Goal: Find specific page/section: Find specific page/section

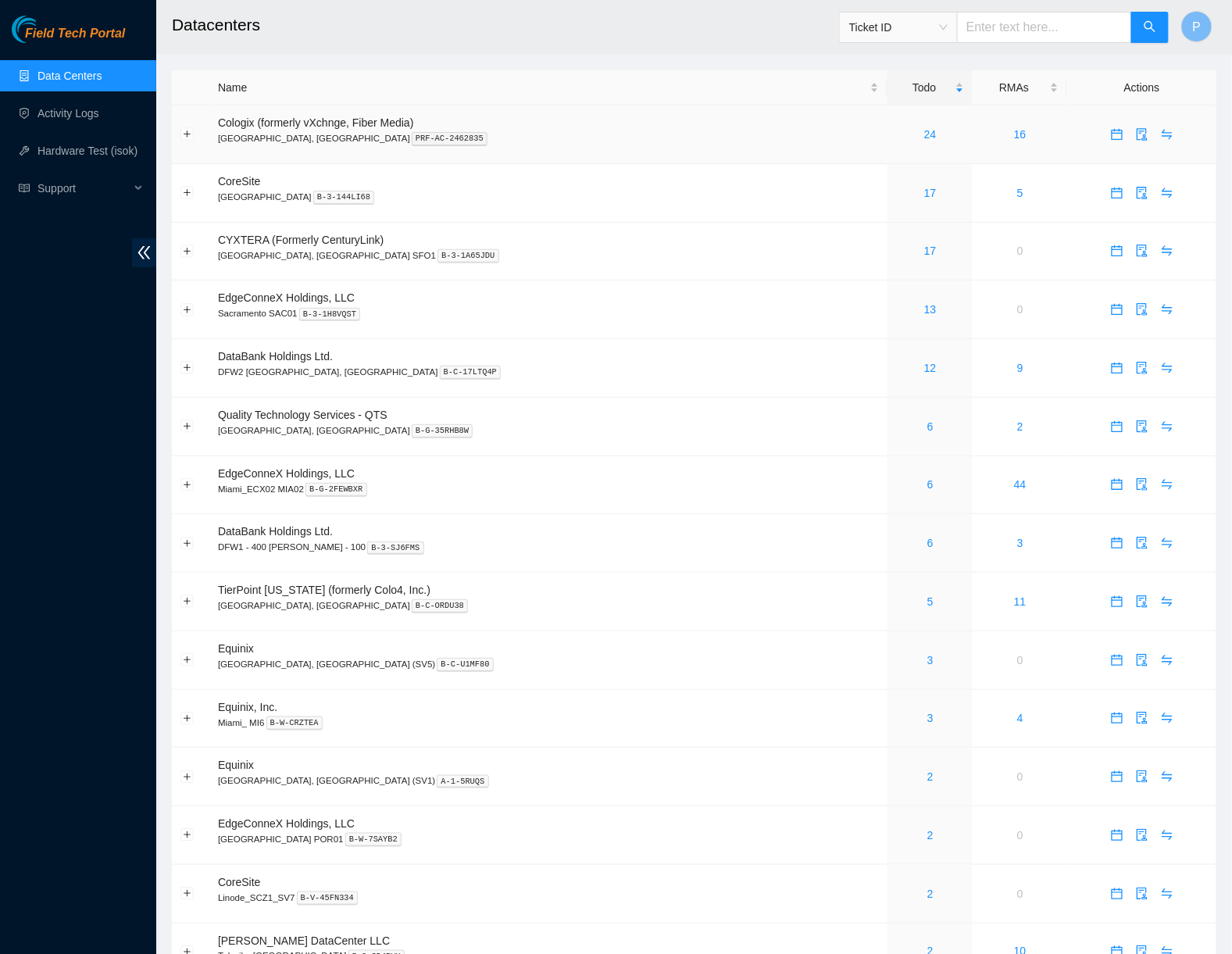
click at [896, 128] on div "24" at bounding box center [930, 134] width 68 height 17
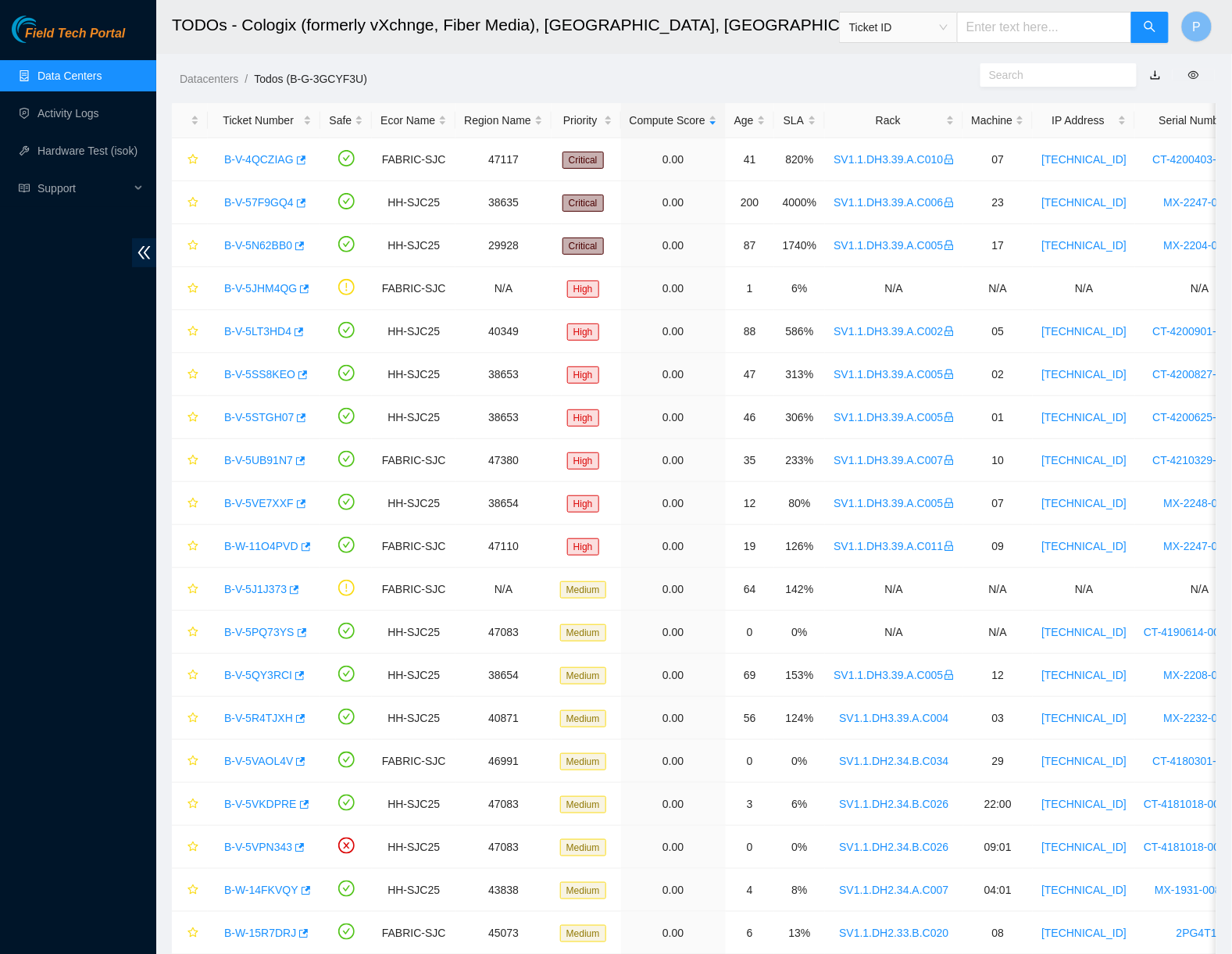
click at [1157, 77] on link "button" at bounding box center [1155, 75] width 11 height 13
click at [93, 79] on link "Data Centers" at bounding box center [70, 76] width 64 height 13
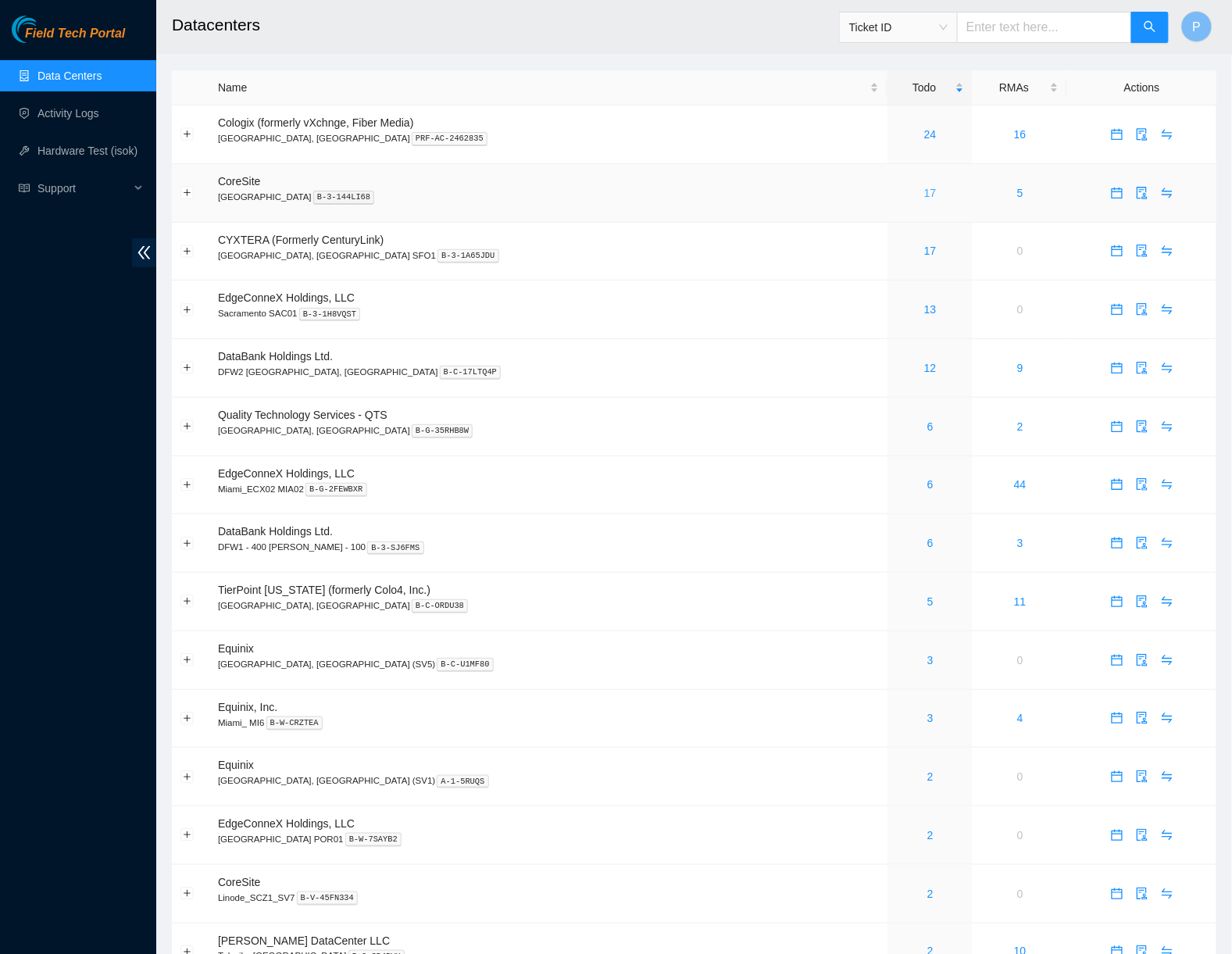
click at [925, 188] on link "17" at bounding box center [931, 193] width 13 height 13
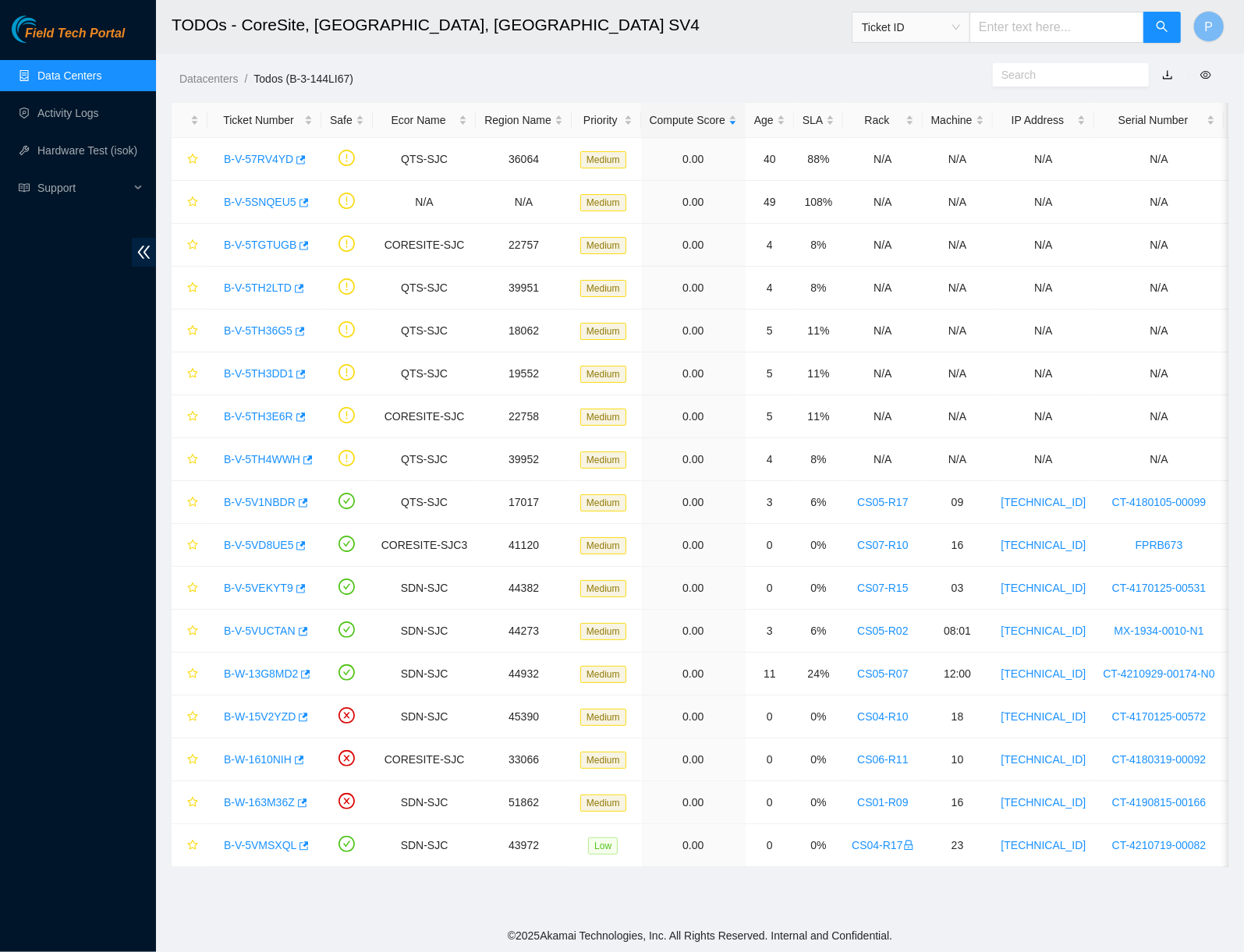
click at [1170, 71] on link "button" at bounding box center [1167, 75] width 11 height 13
click at [47, 70] on link "Data Centers" at bounding box center [70, 76] width 64 height 13
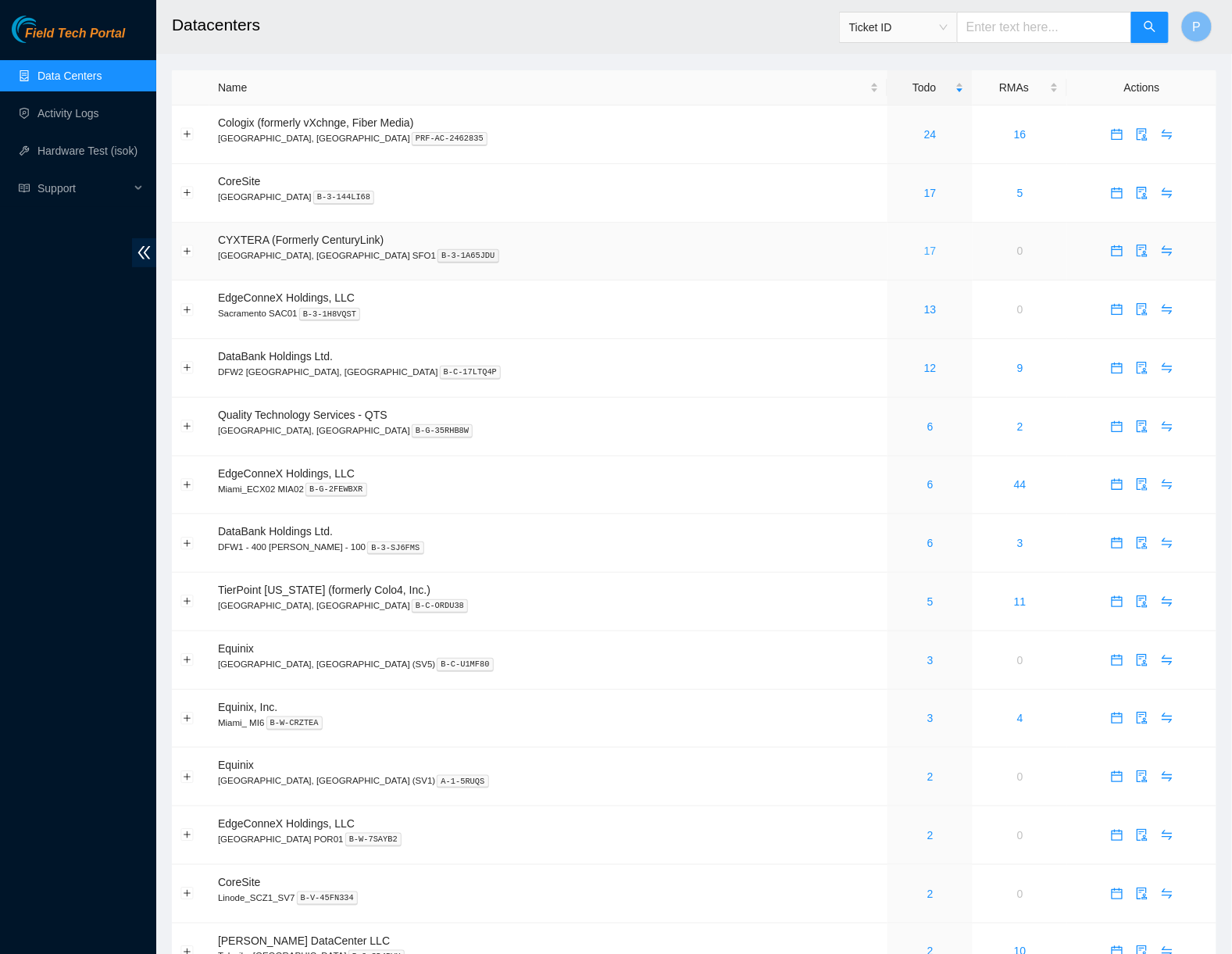
click at [896, 243] on div "17" at bounding box center [930, 251] width 68 height 17
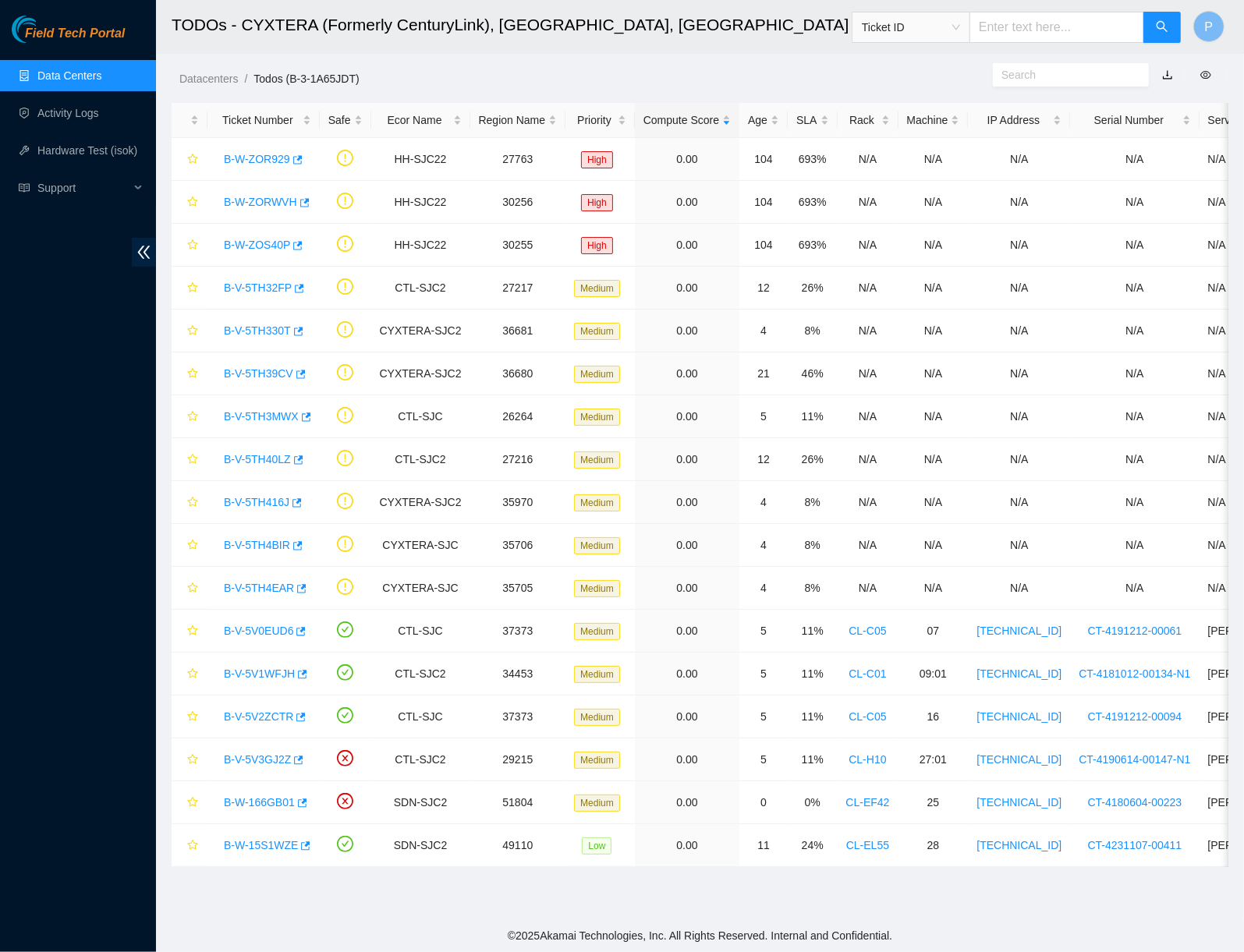
click at [1167, 73] on link "button" at bounding box center [1167, 75] width 11 height 13
click at [70, 76] on link "Data Centers" at bounding box center [70, 76] width 64 height 13
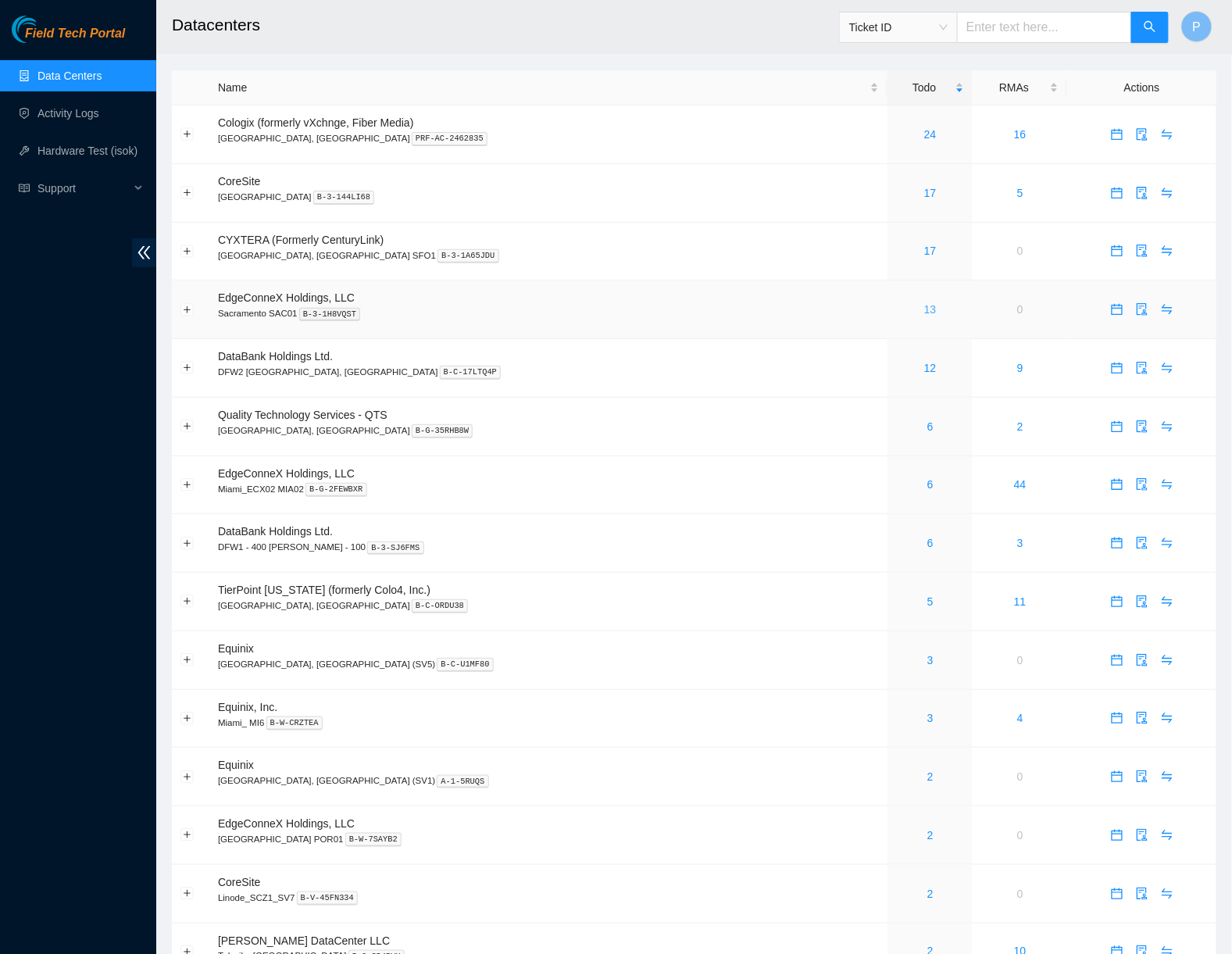
click at [925, 304] on link "13" at bounding box center [931, 309] width 13 height 13
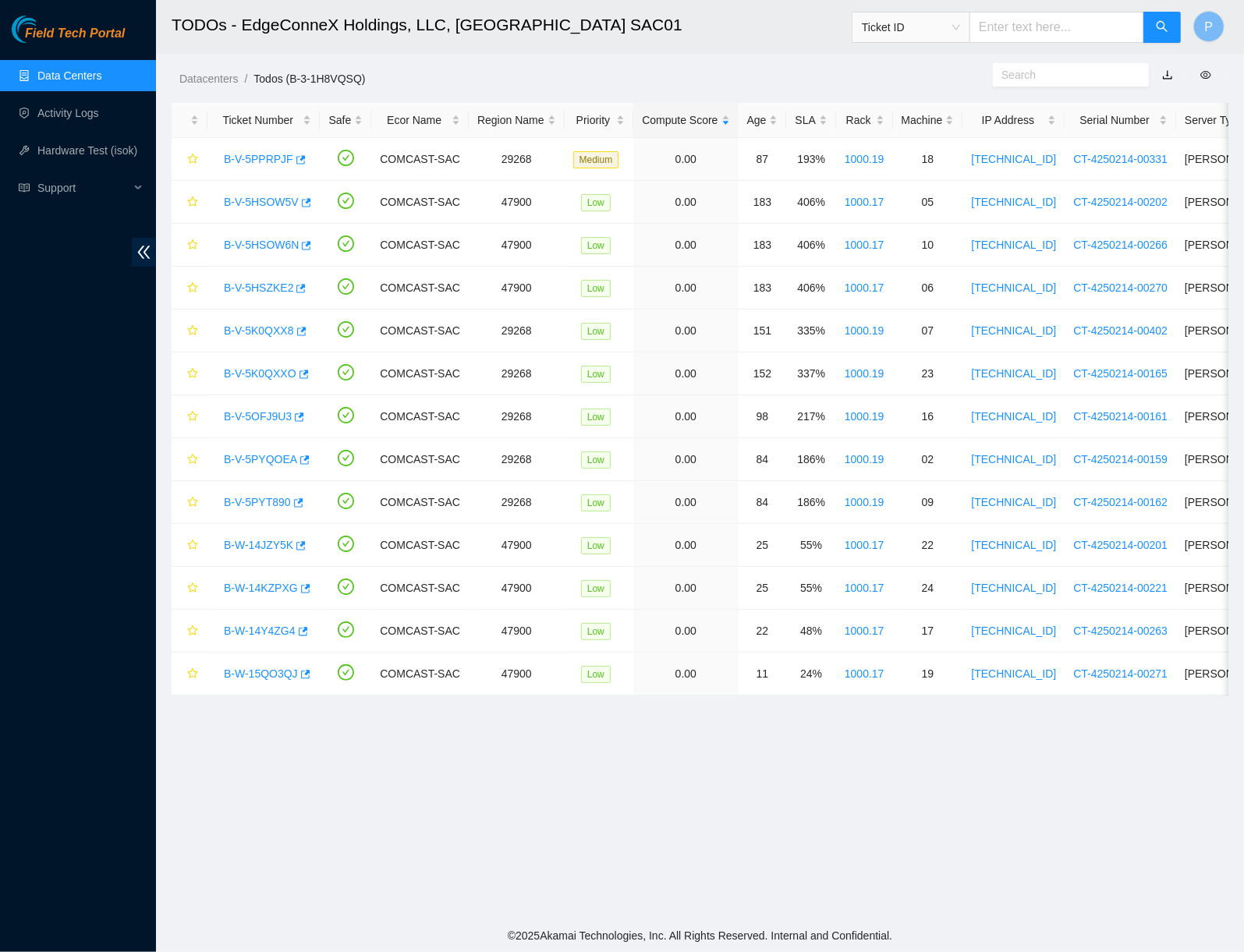
click at [1166, 70] on link "button" at bounding box center [1167, 75] width 11 height 13
click at [89, 70] on link "Data Centers" at bounding box center [70, 76] width 64 height 13
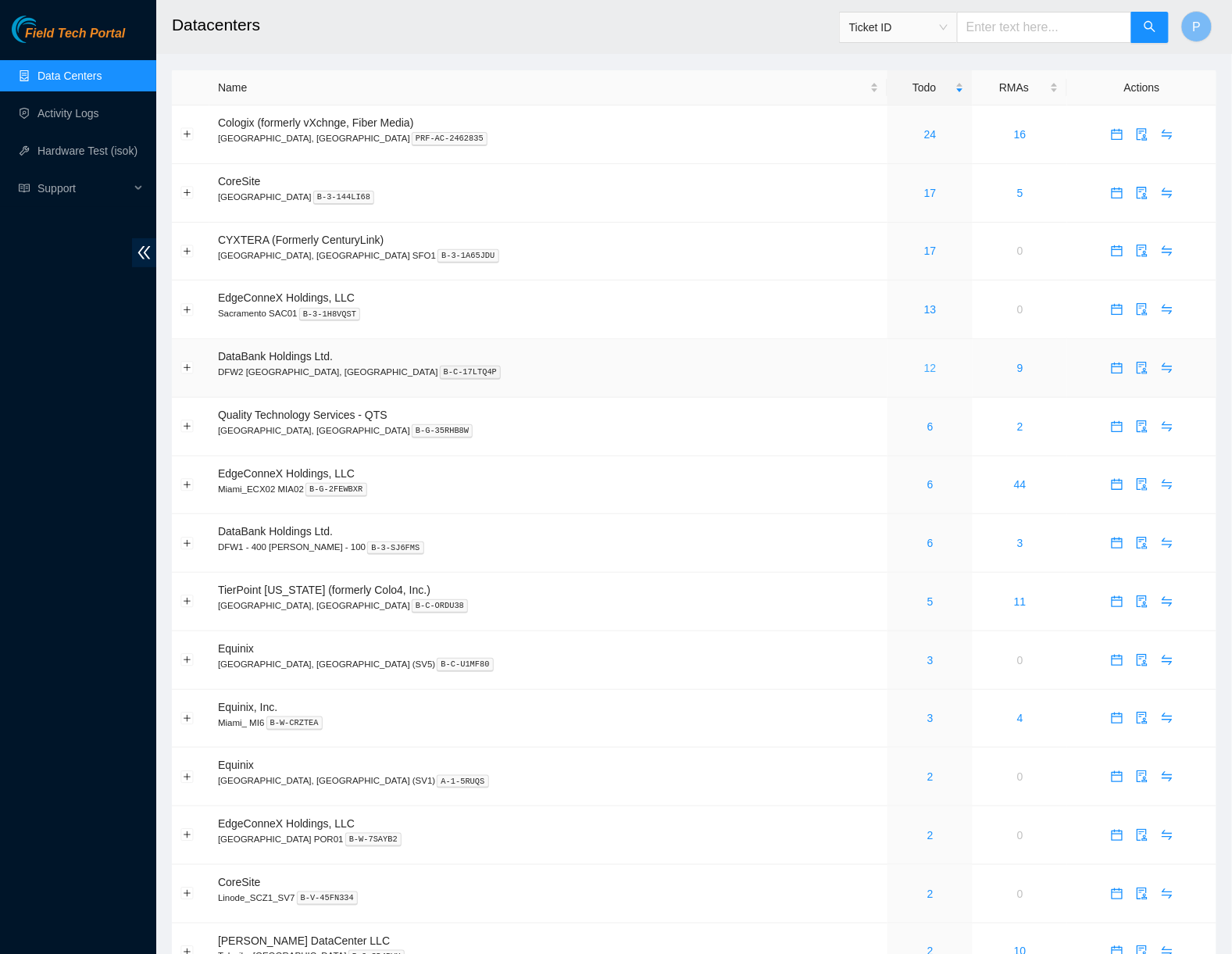
click at [925, 366] on link "12" at bounding box center [931, 368] width 13 height 13
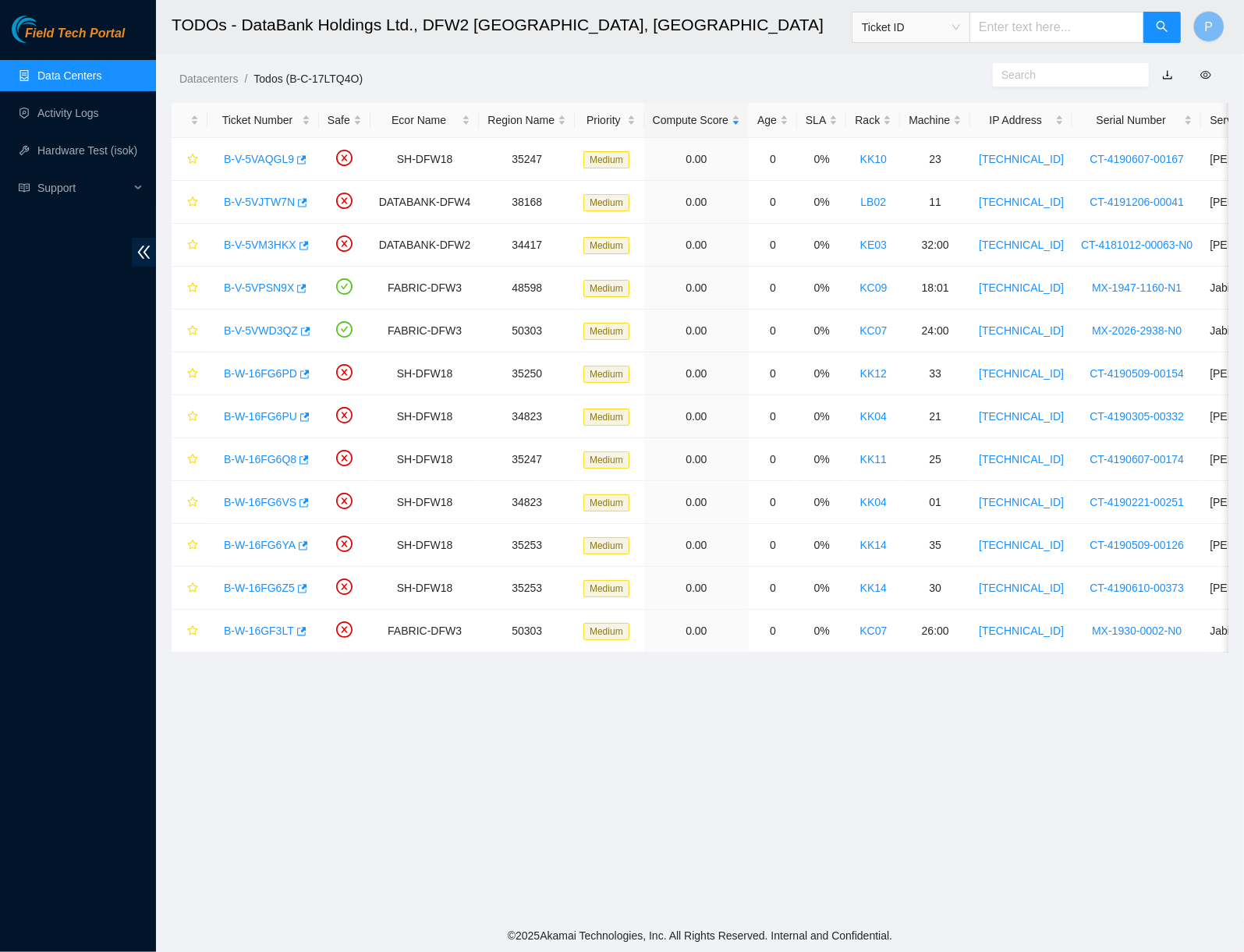
click at [1168, 76] on link "button" at bounding box center [1167, 75] width 11 height 13
click at [99, 74] on link "Data Centers" at bounding box center [70, 76] width 64 height 13
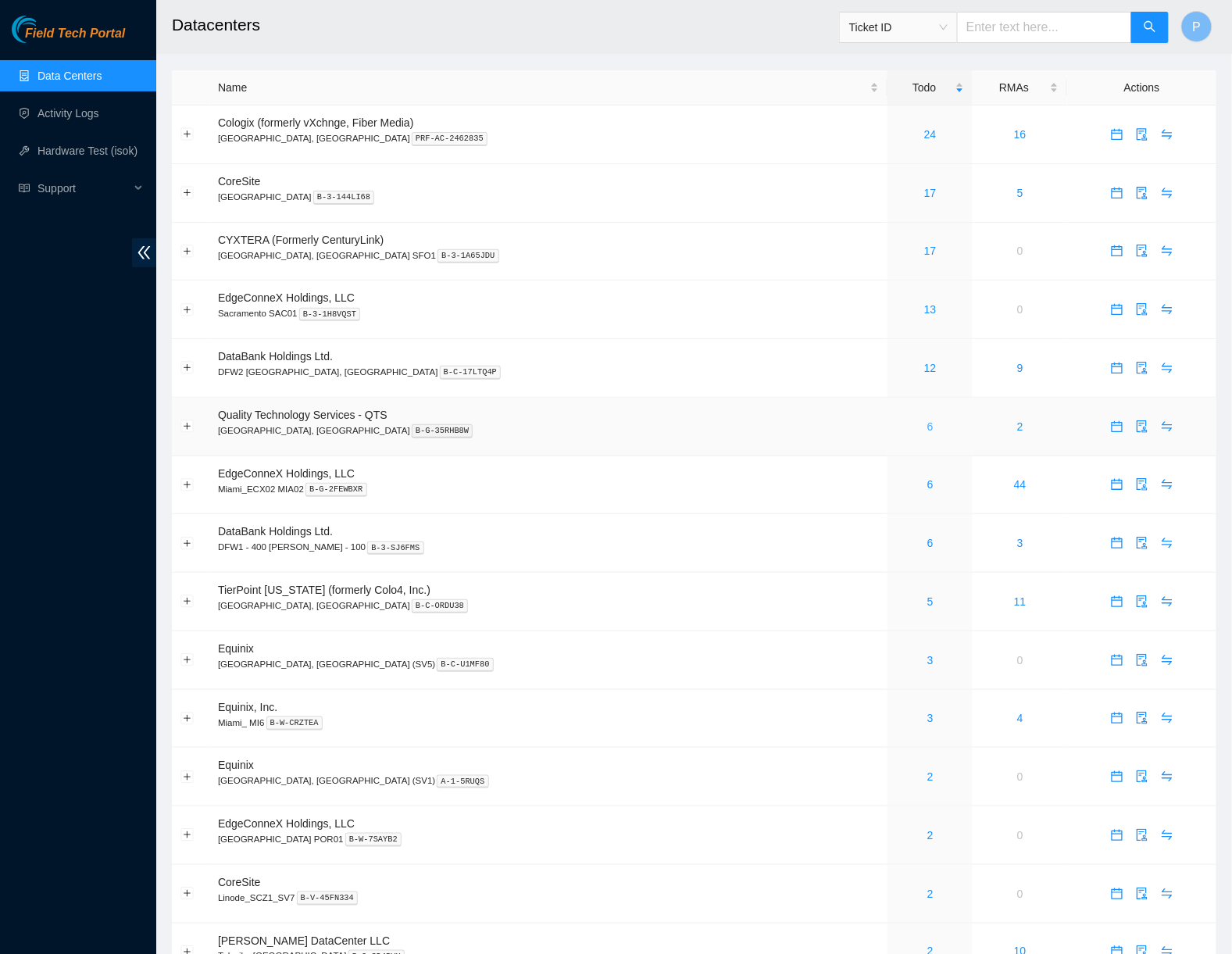
click at [927, 421] on link "6" at bounding box center [930, 427] width 6 height 13
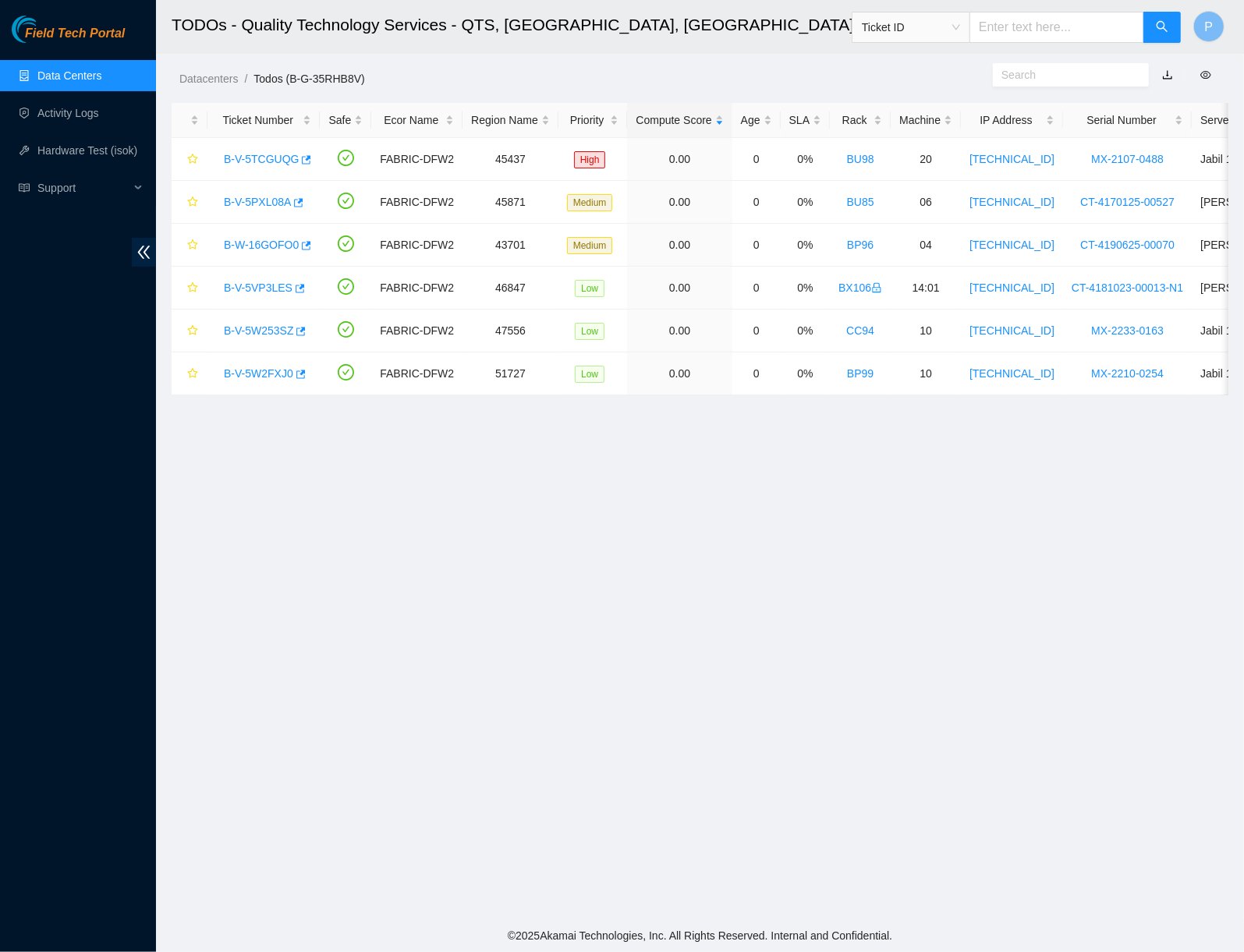
click at [1165, 71] on link "button" at bounding box center [1167, 75] width 11 height 13
click at [55, 81] on link "Data Centers" at bounding box center [70, 76] width 64 height 13
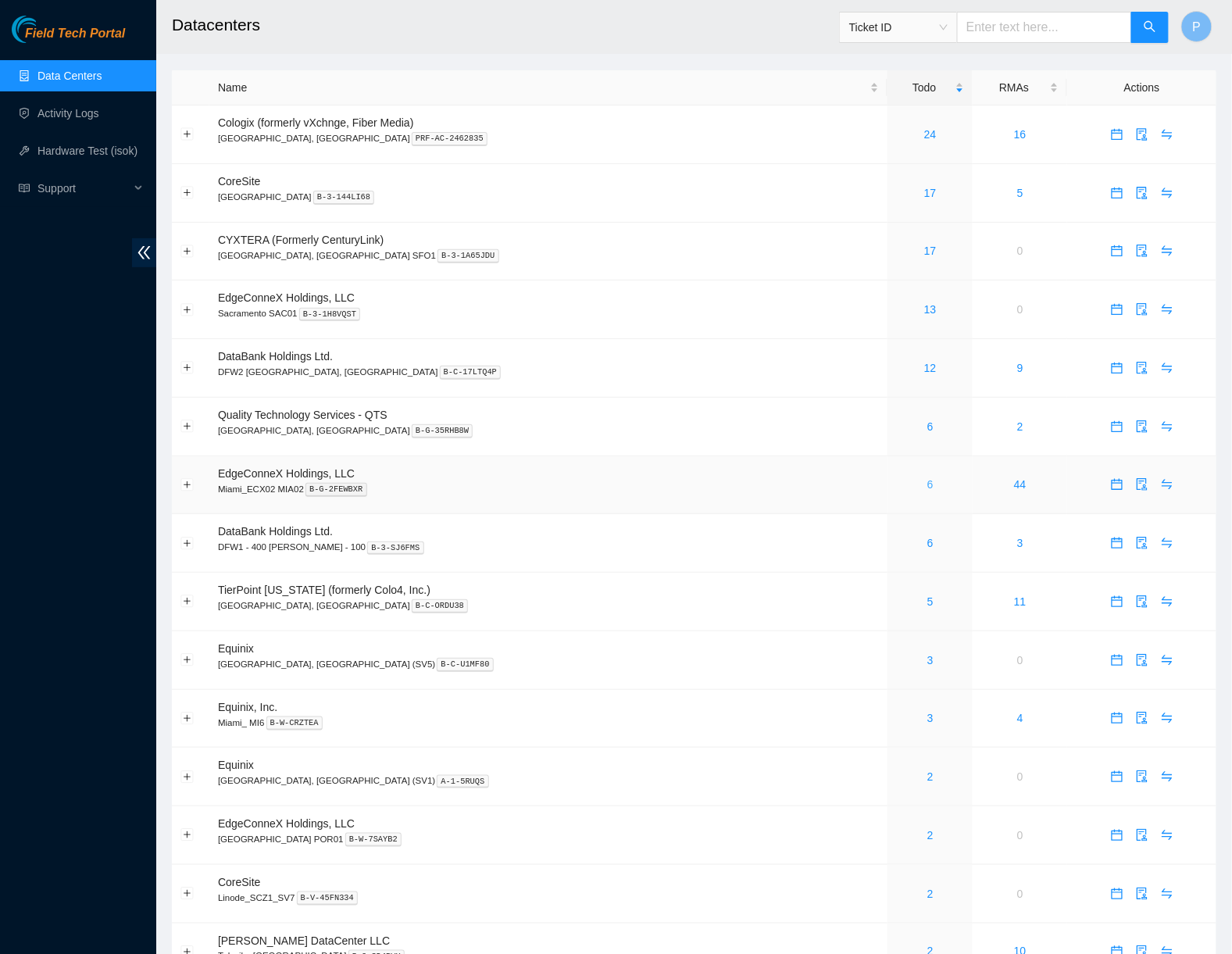
click at [927, 478] on link "6" at bounding box center [930, 484] width 6 height 13
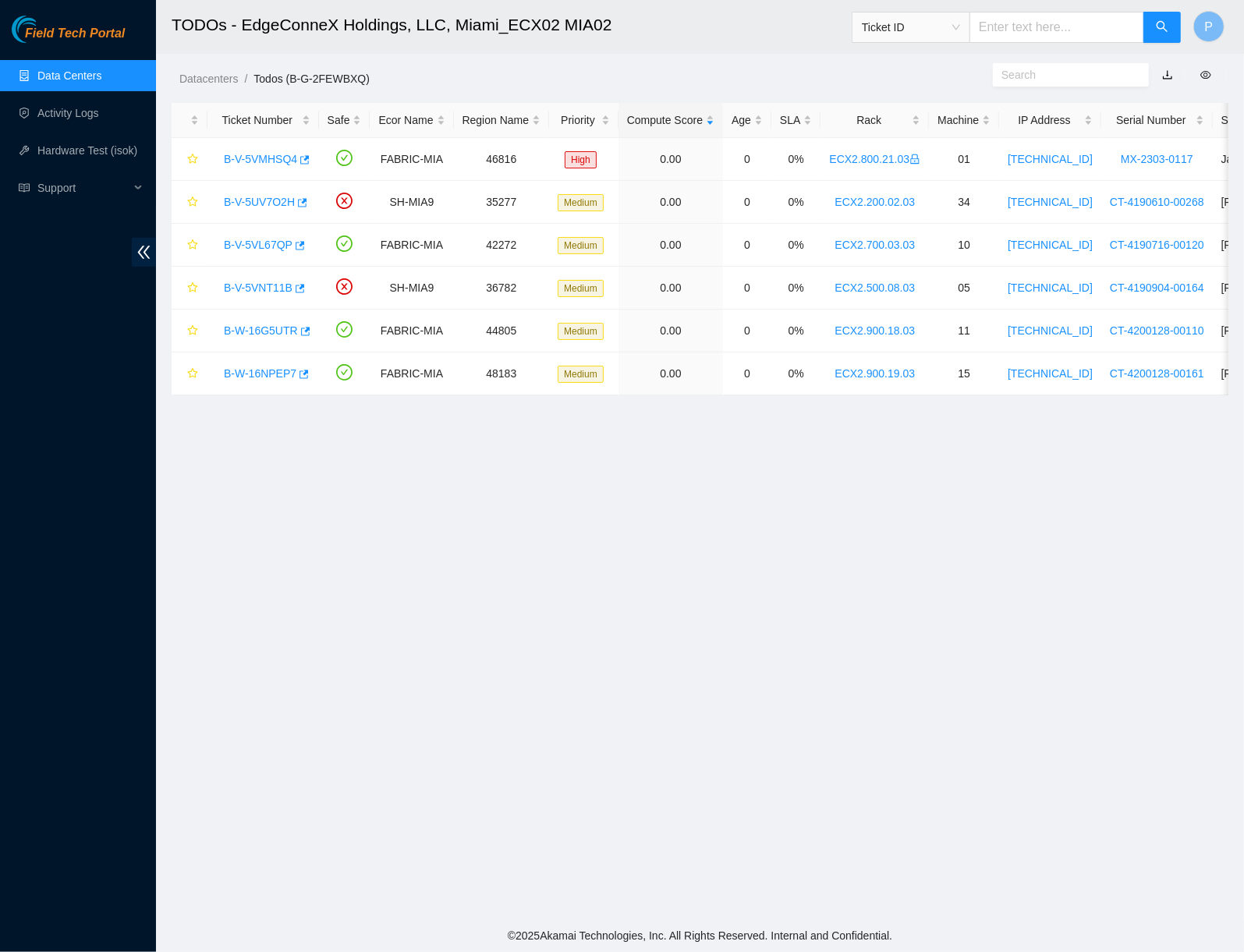
click at [1168, 69] on link "button" at bounding box center [1167, 75] width 11 height 13
click at [101, 70] on link "Data Centers" at bounding box center [70, 76] width 64 height 13
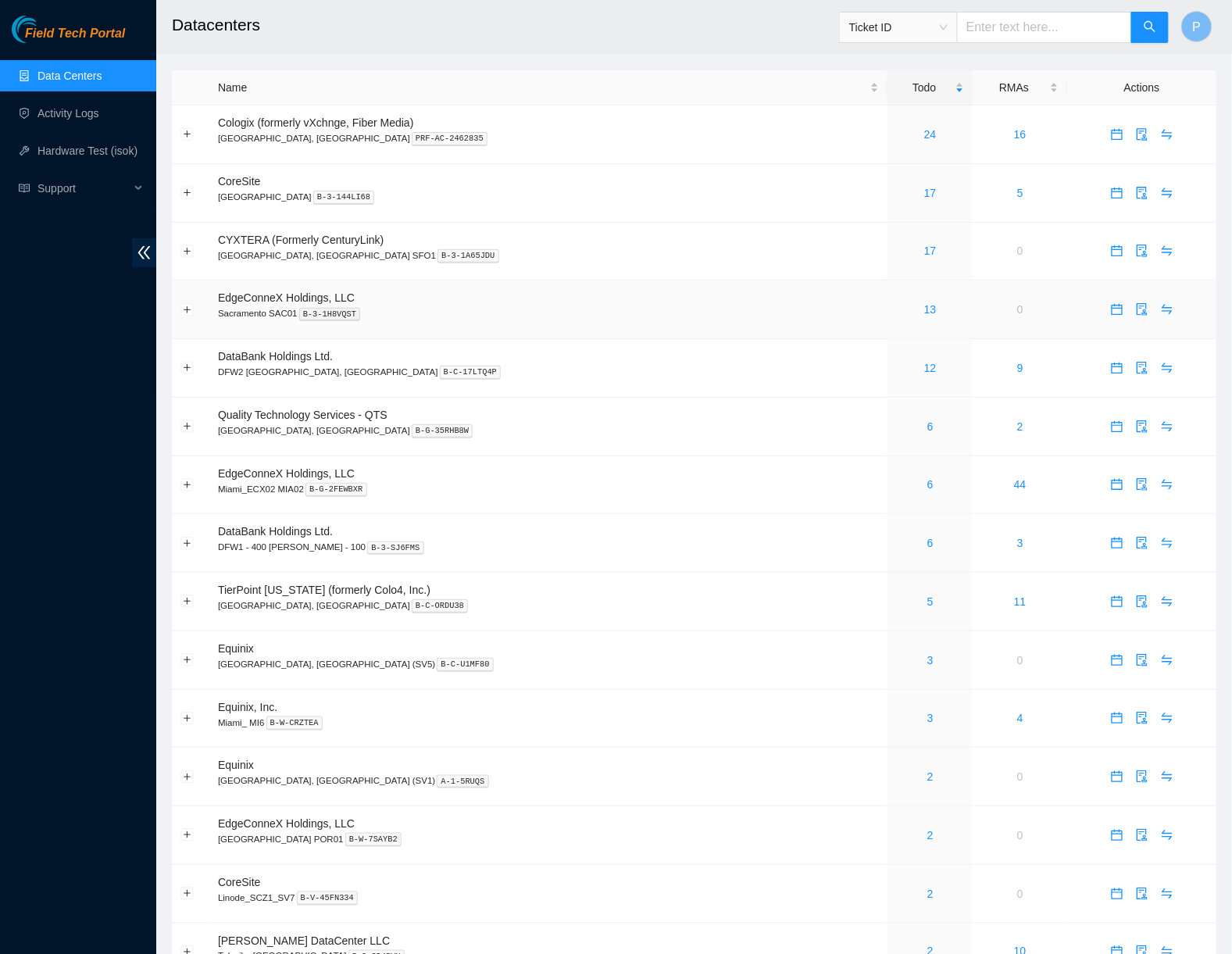
drag, startPoint x: 659, startPoint y: 277, endPoint x: 655, endPoint y: 294, distance: 17.5
click at [659, 280] on td "EdgeConneX Holdings, LLC Sacramento SAC01 B-3-1H8VQST" at bounding box center [548, 310] width 678 height 58
click at [927, 539] on link "6" at bounding box center [930, 543] width 6 height 13
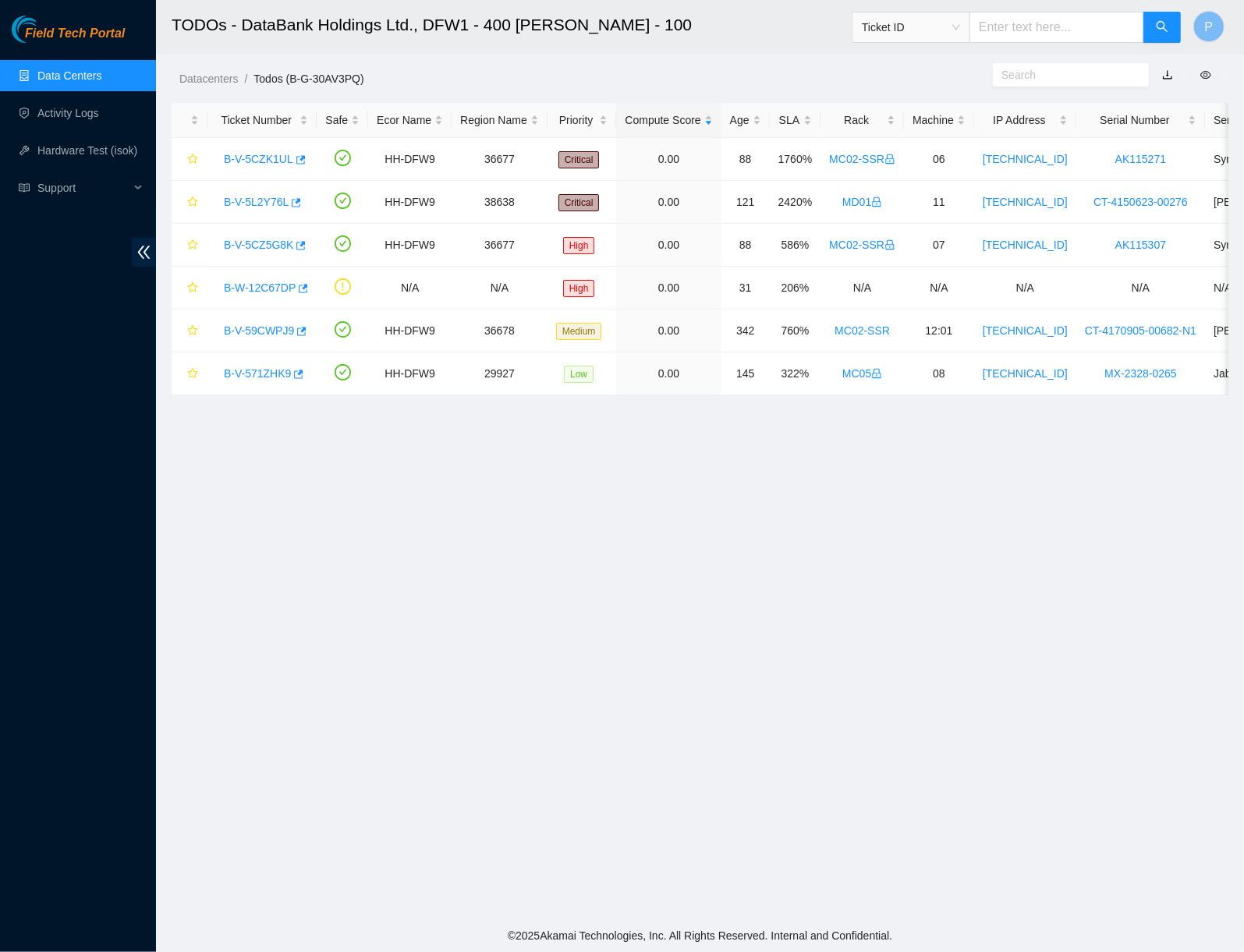
click at [1169, 71] on link "button" at bounding box center [1167, 75] width 11 height 13
click at [83, 82] on link "Data Centers" at bounding box center [70, 76] width 64 height 13
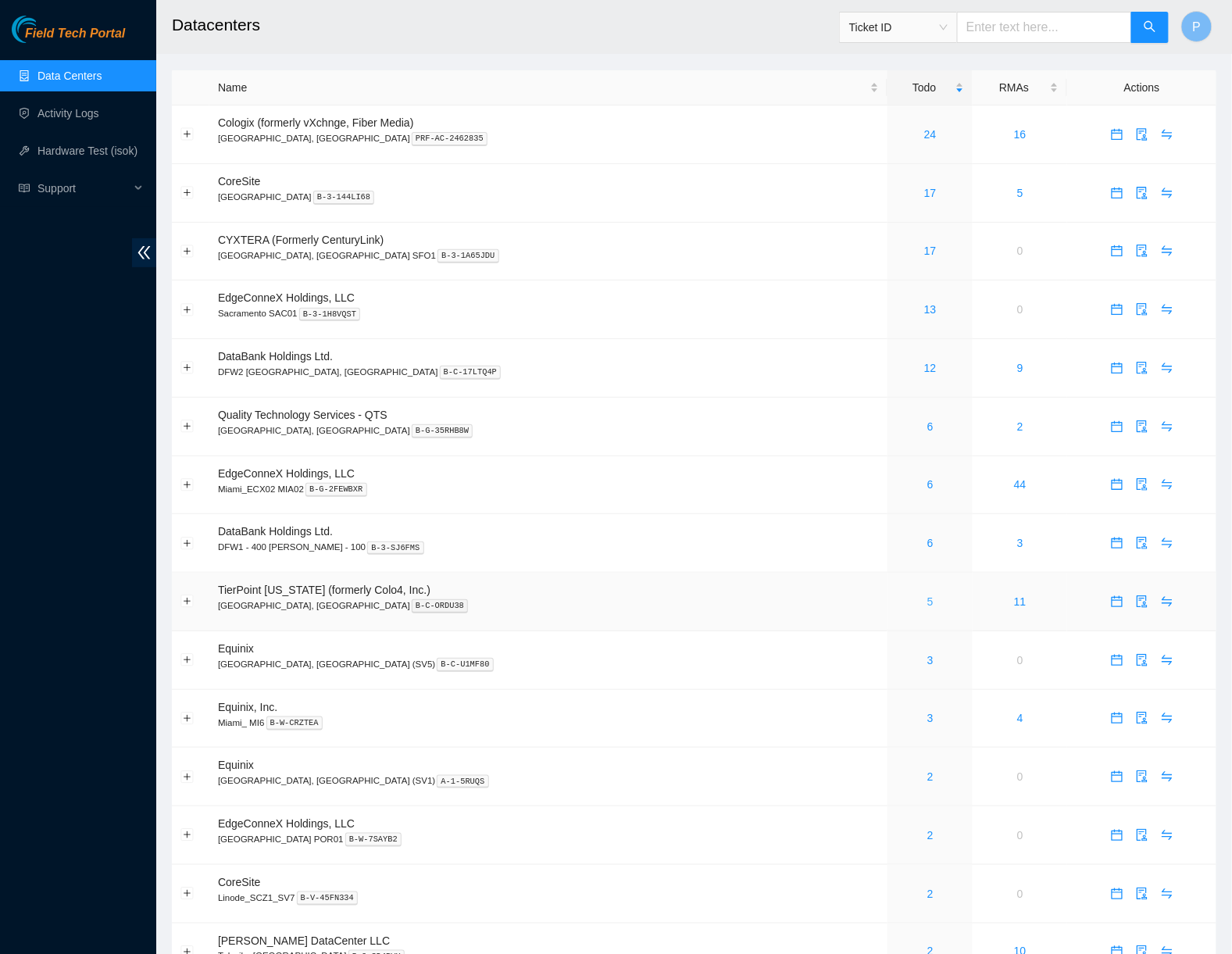
click at [927, 595] on link "5" at bounding box center [930, 601] width 6 height 13
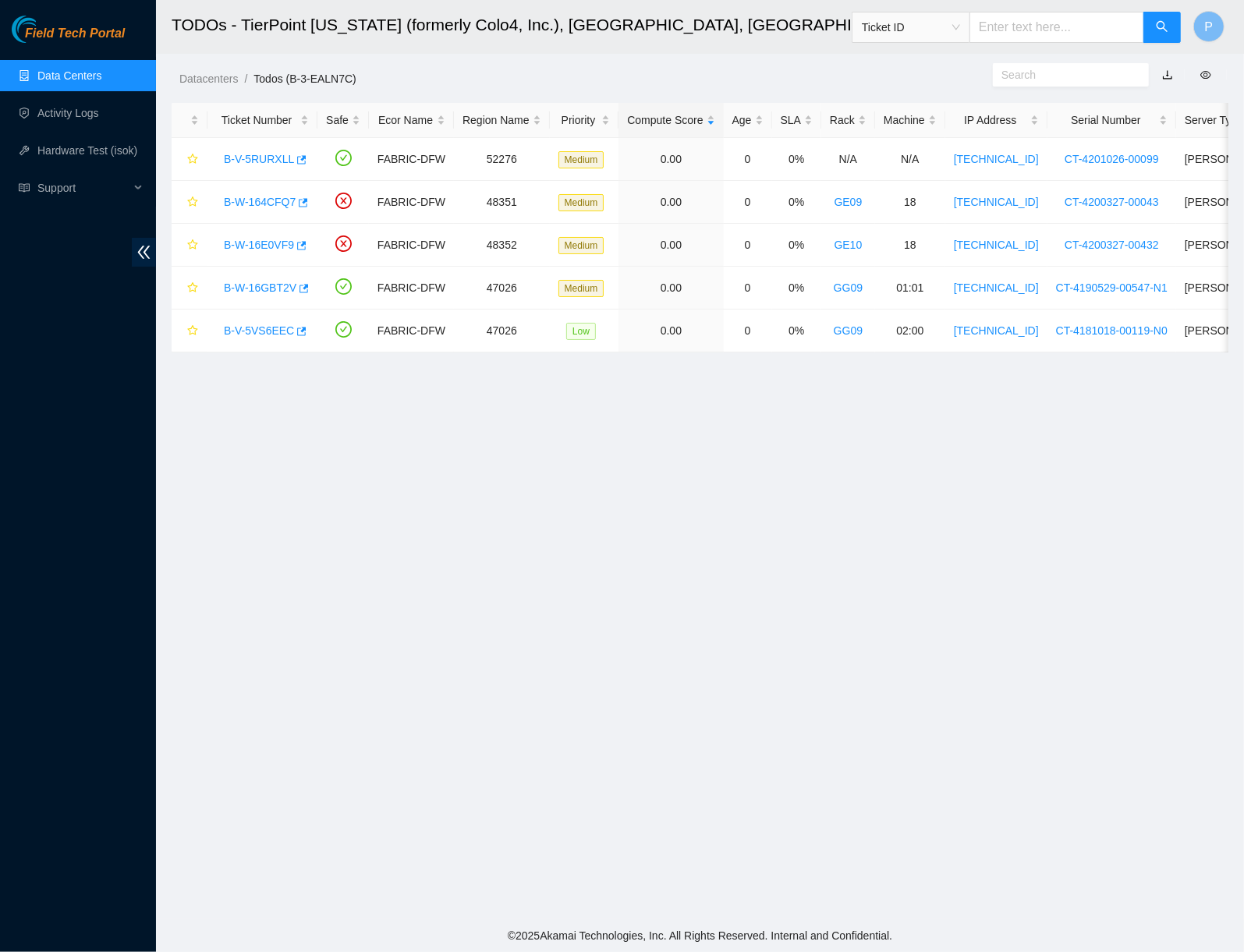
click at [1169, 74] on link "button" at bounding box center [1167, 75] width 11 height 13
click at [58, 70] on link "Data Centers" at bounding box center [70, 76] width 64 height 13
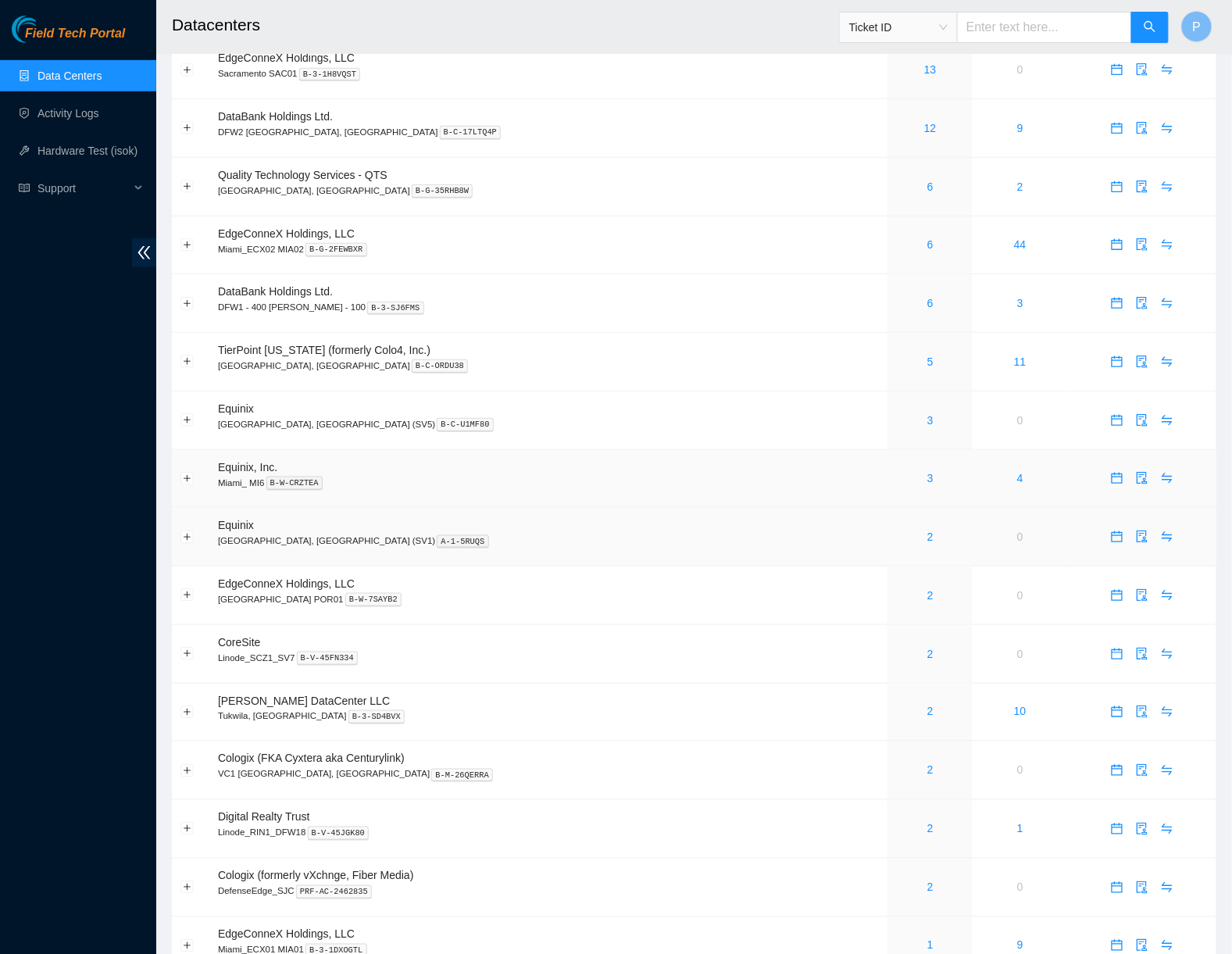
scroll to position [225, 0]
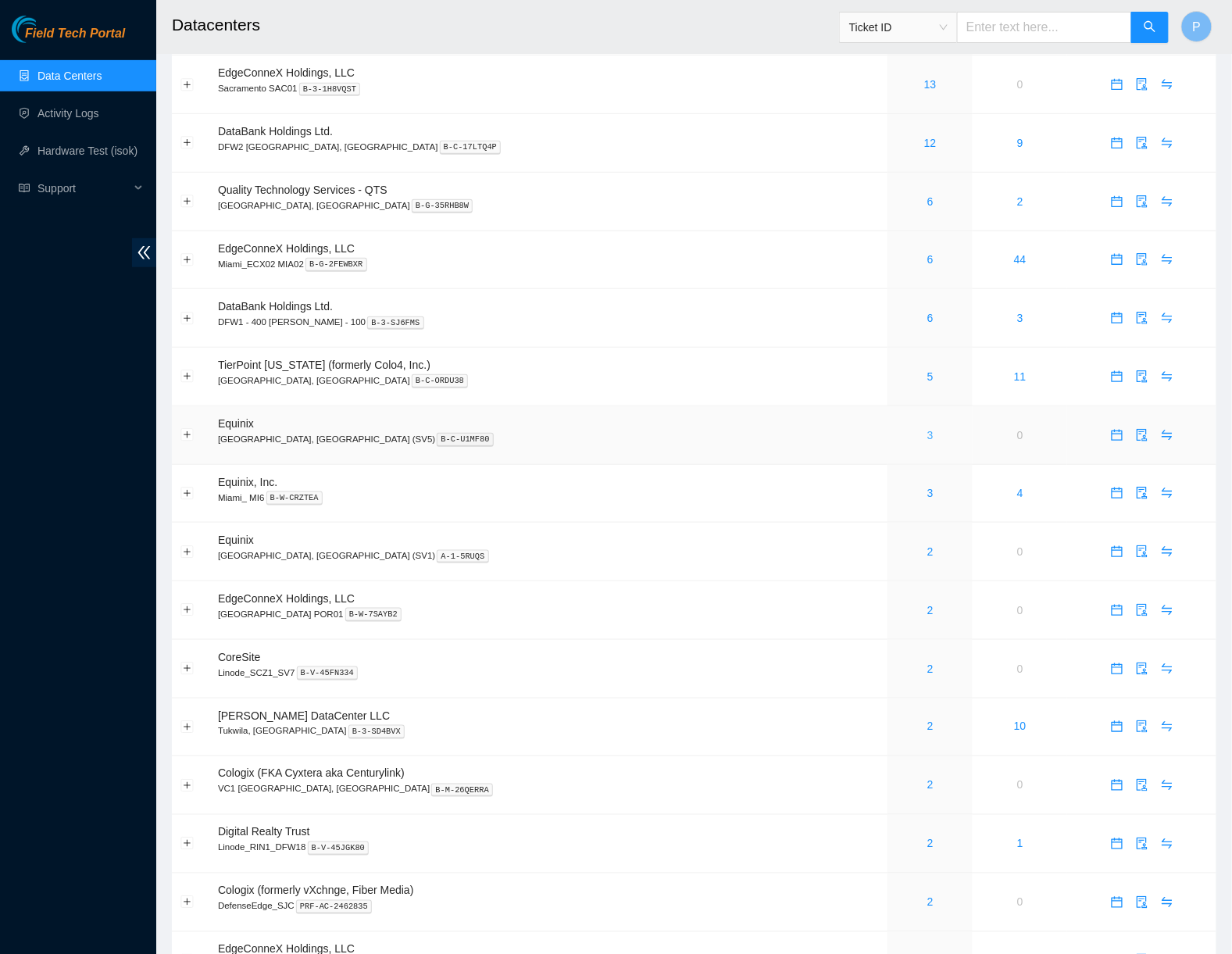
click at [927, 429] on link "3" at bounding box center [930, 435] width 6 height 13
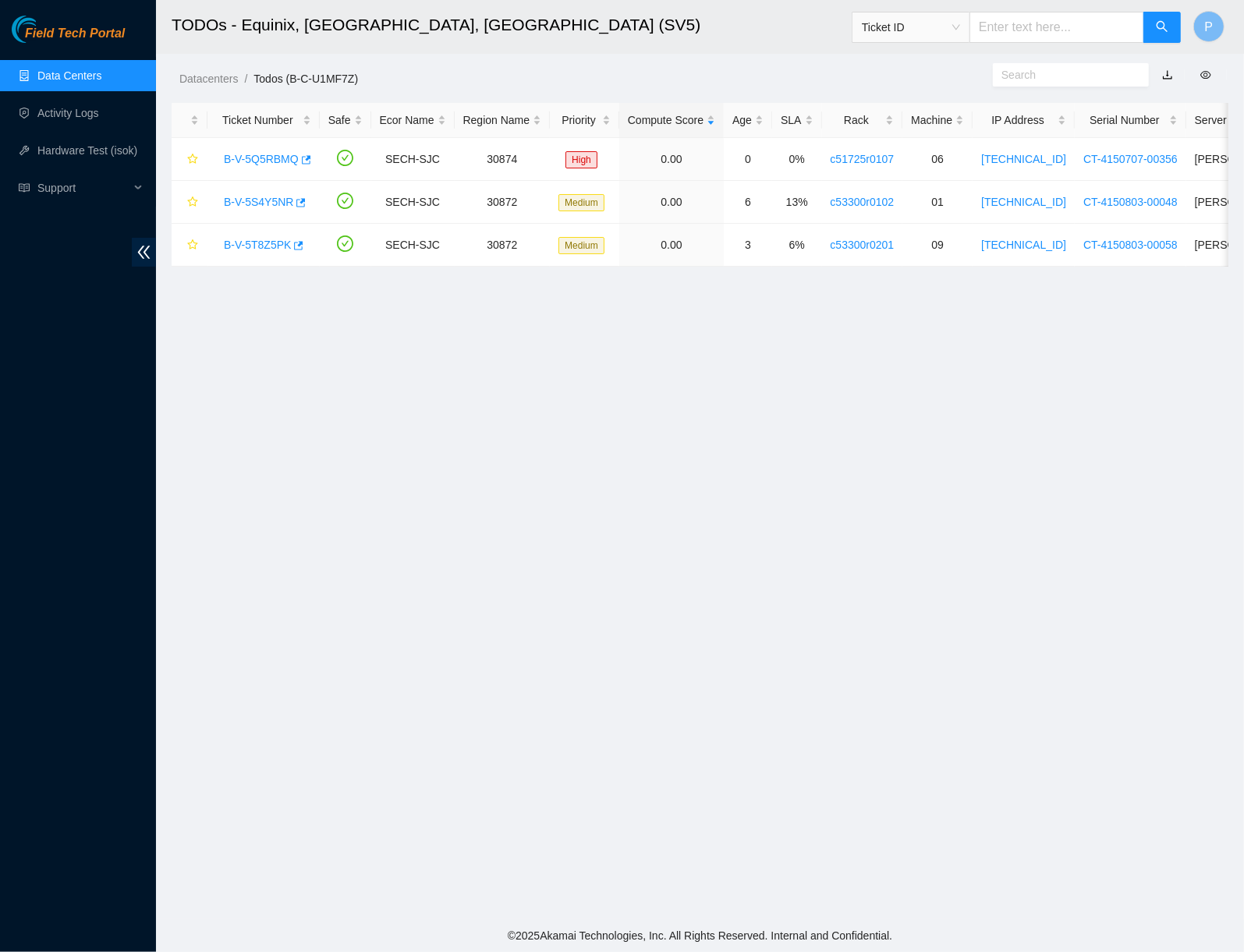
click at [1168, 73] on link "button" at bounding box center [1167, 75] width 11 height 13
click at [65, 82] on link "Data Centers" at bounding box center [70, 76] width 64 height 13
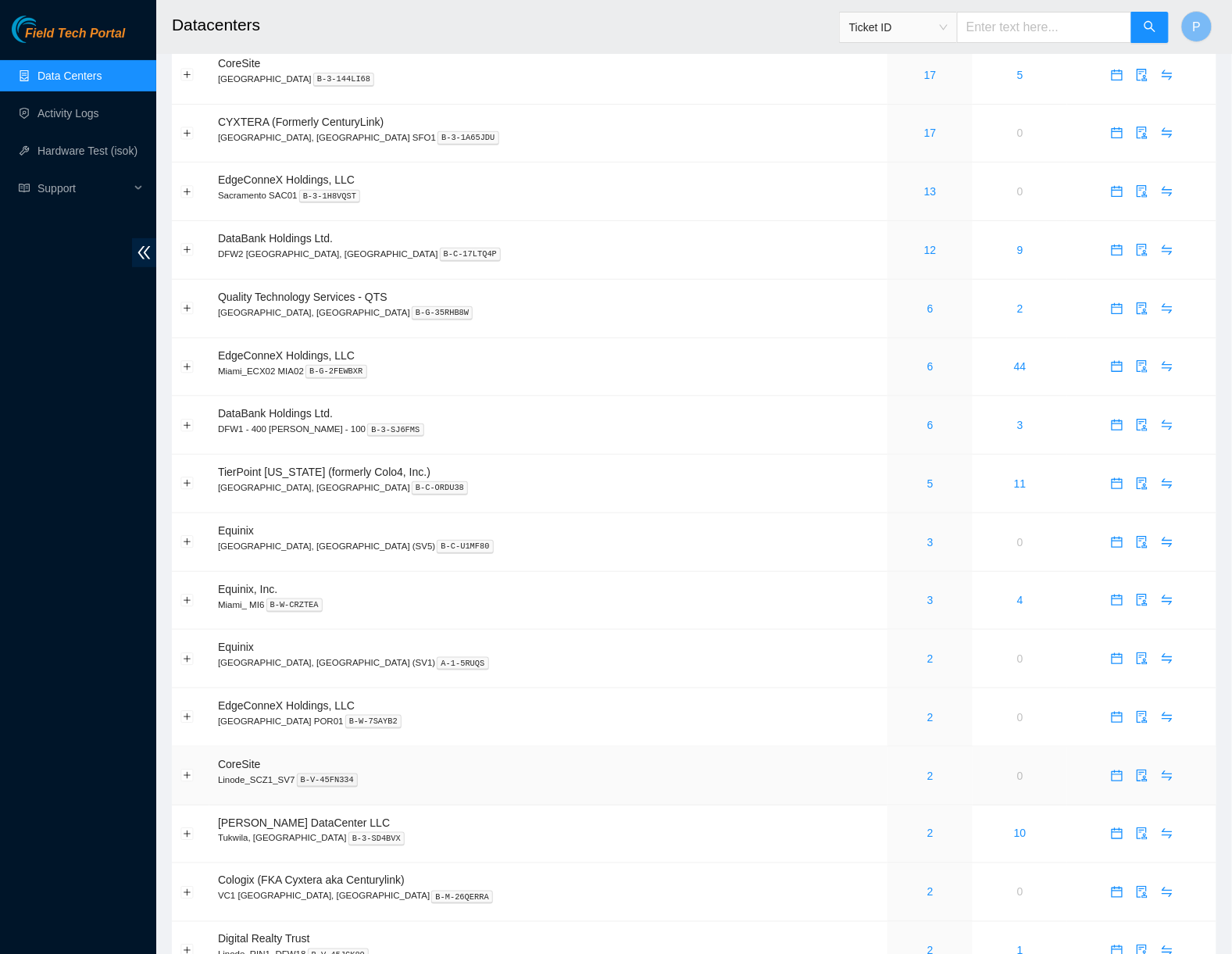
scroll to position [320, 0]
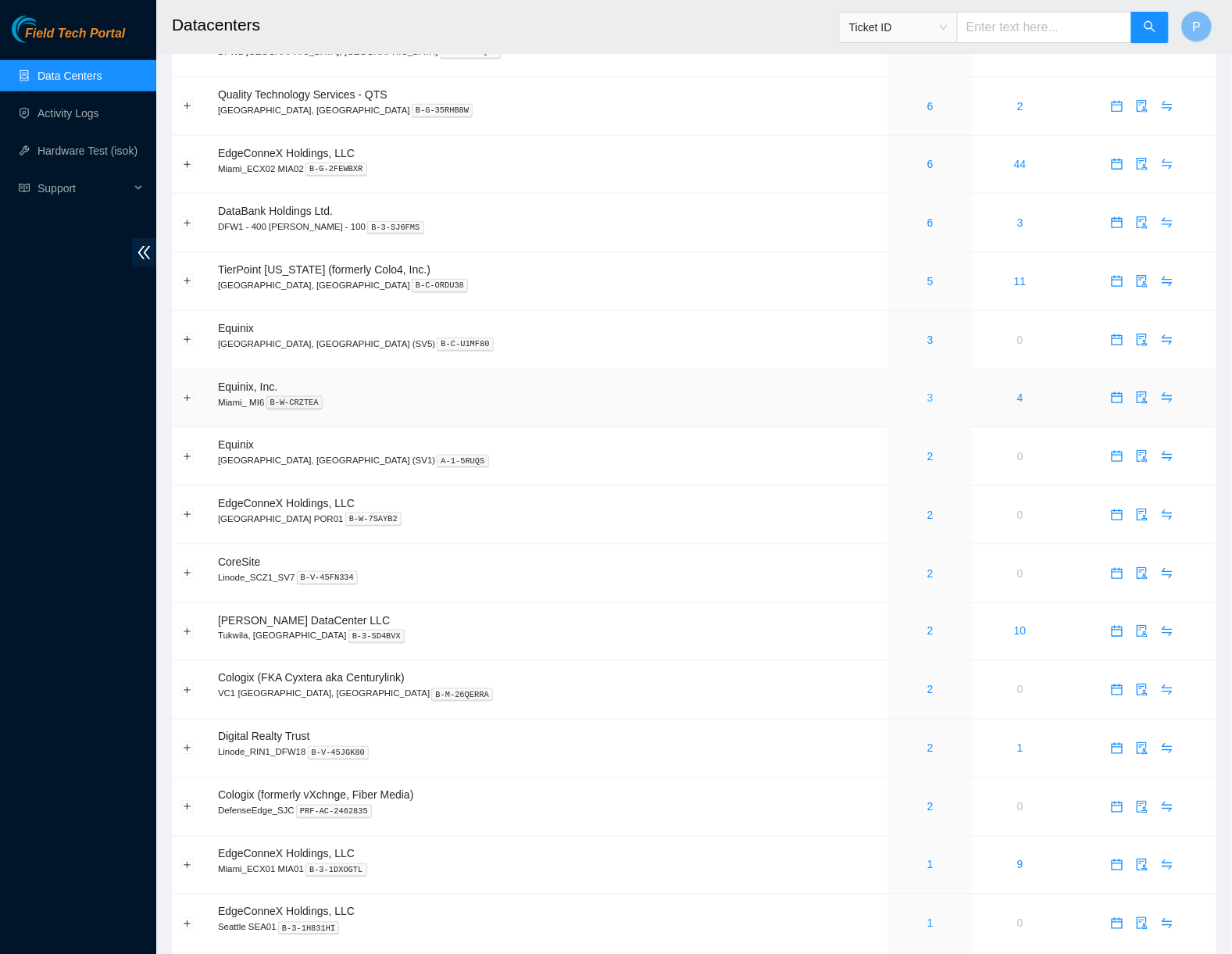
click at [927, 391] on link "3" at bounding box center [930, 397] width 6 height 13
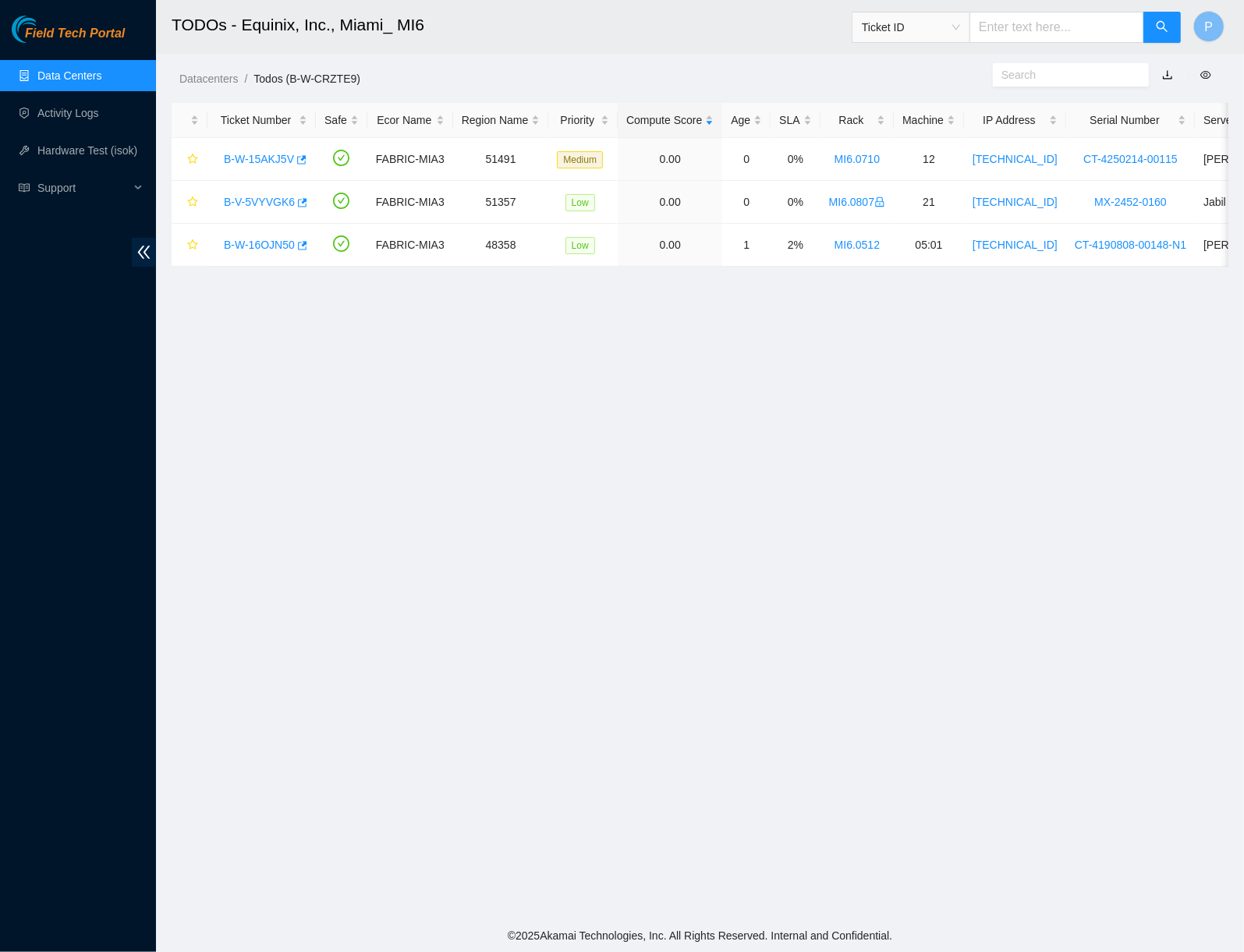
click at [1167, 77] on link "button" at bounding box center [1167, 75] width 11 height 13
click at [100, 70] on link "Data Centers" at bounding box center [70, 76] width 64 height 13
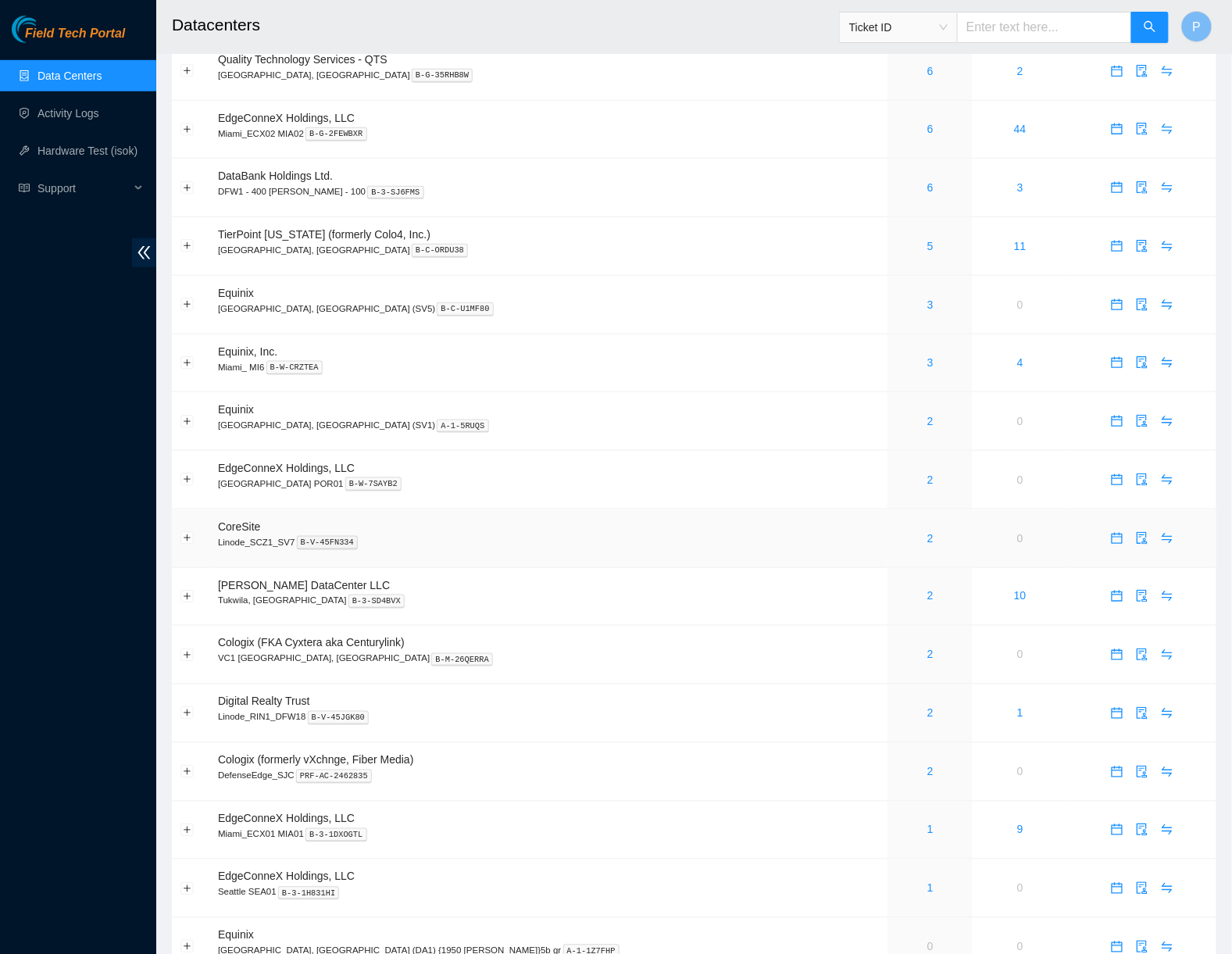
scroll to position [341, 0]
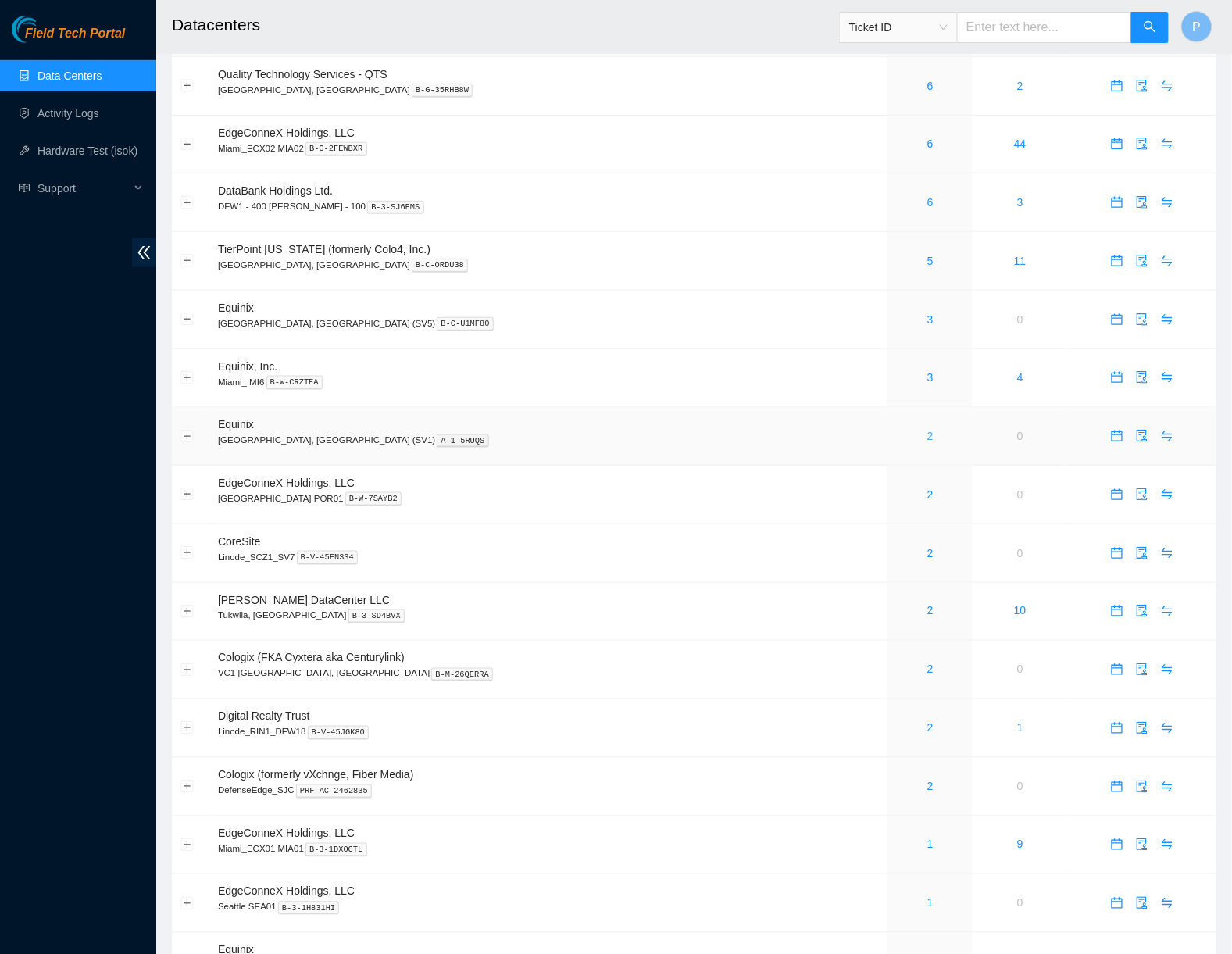
click at [927, 430] on link "2" at bounding box center [930, 436] width 6 height 13
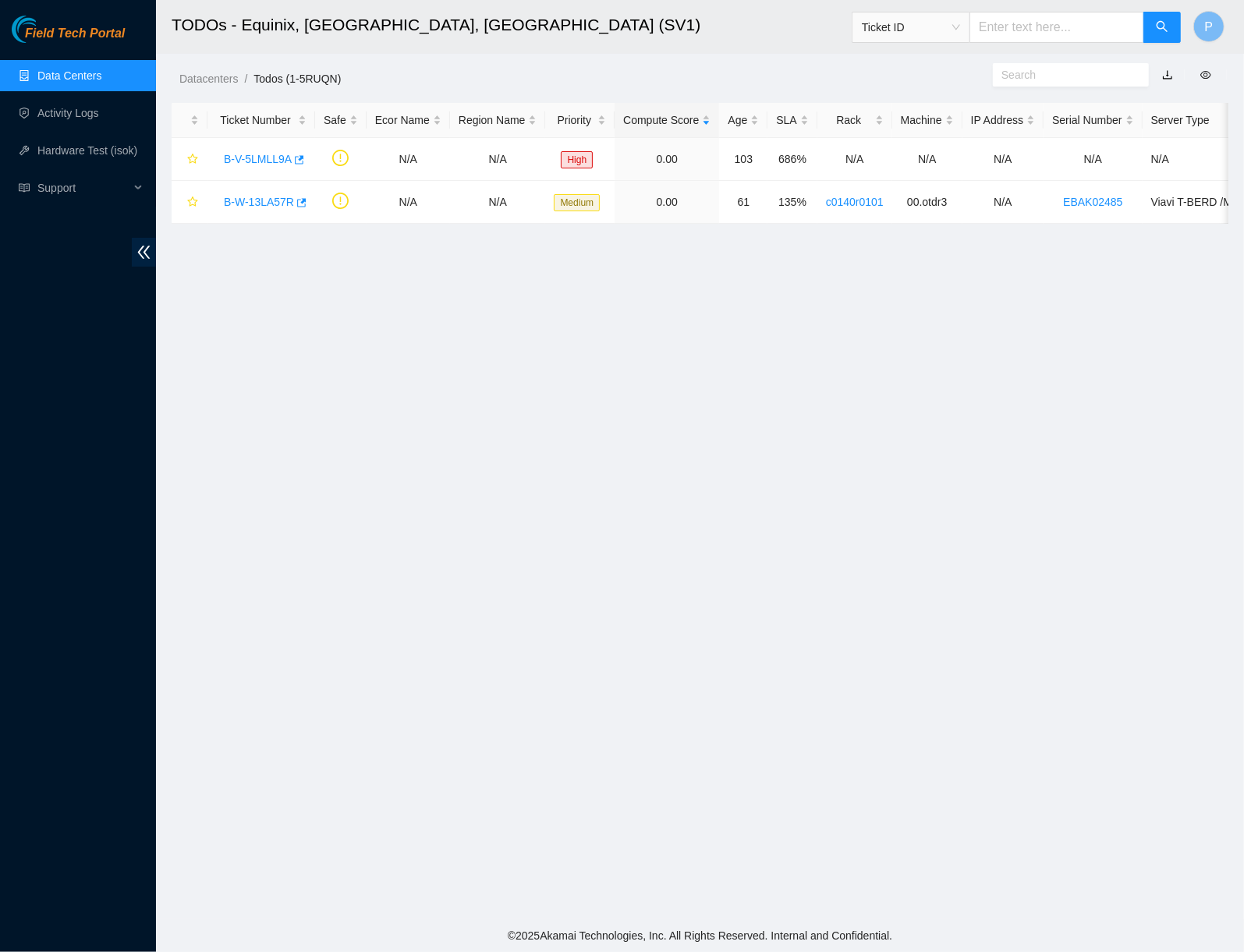
click at [1168, 74] on link "button" at bounding box center [1167, 75] width 11 height 13
click at [60, 74] on link "Data Centers" at bounding box center [70, 76] width 64 height 13
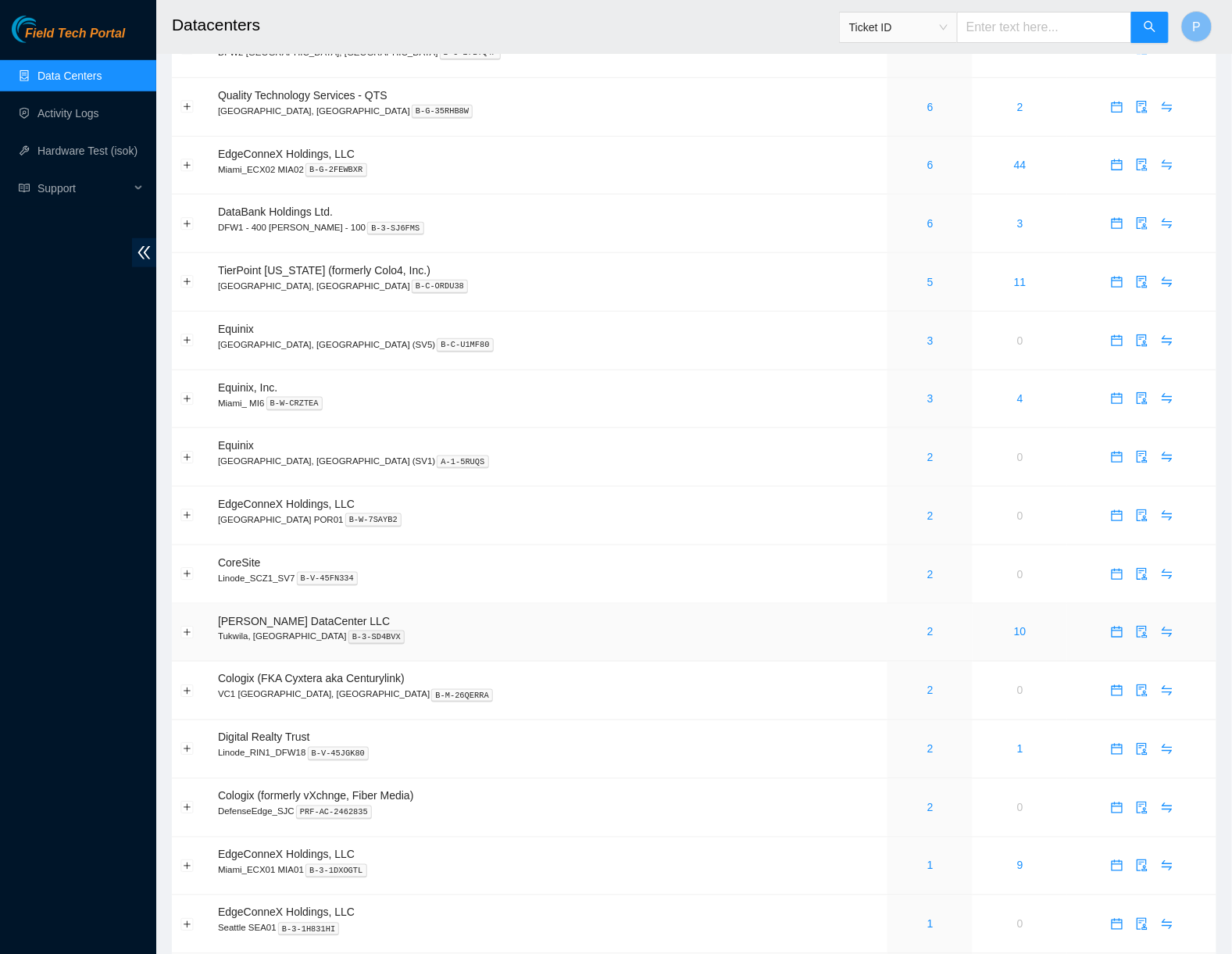
scroll to position [482, 0]
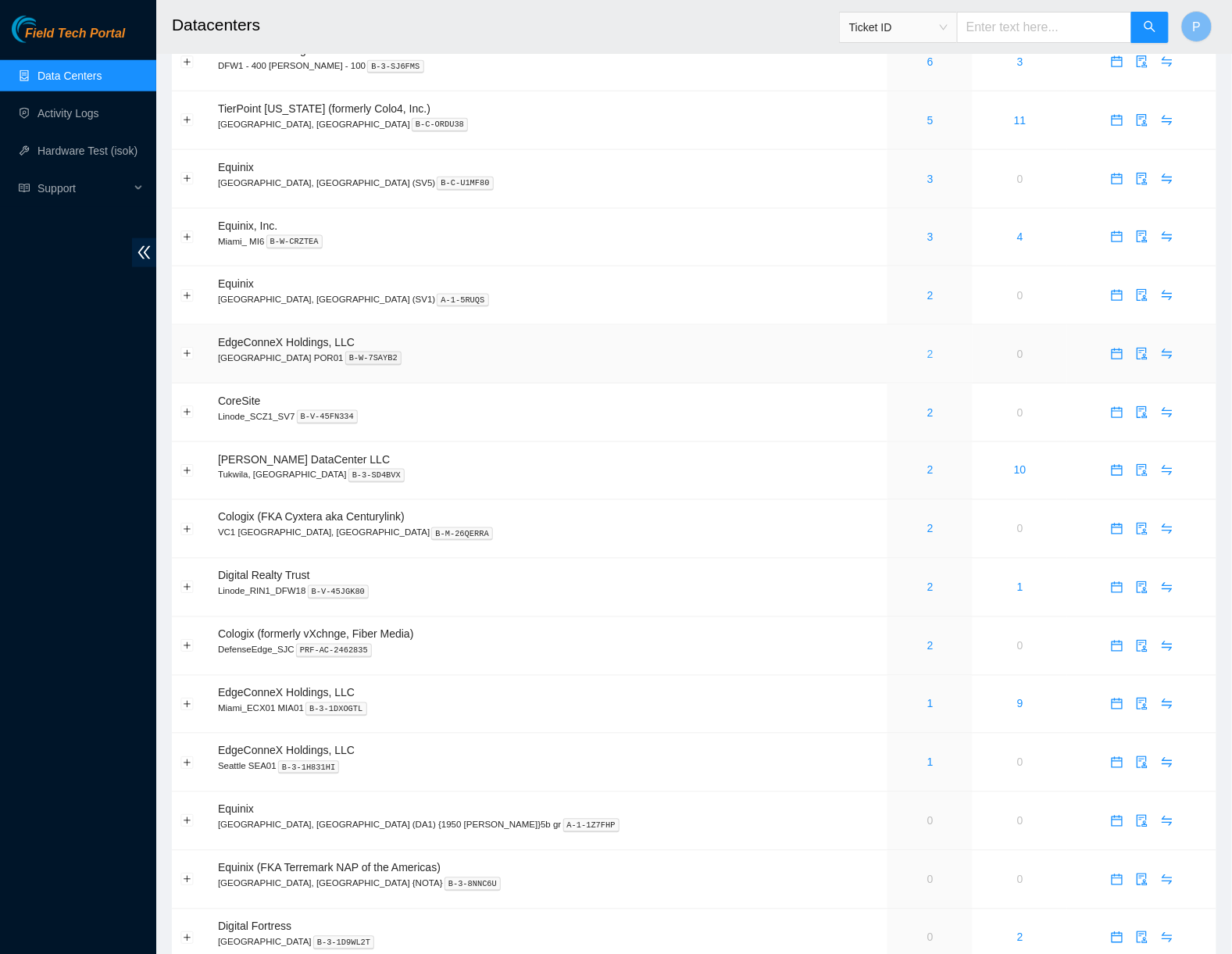
click at [927, 348] on link "2" at bounding box center [930, 354] width 6 height 13
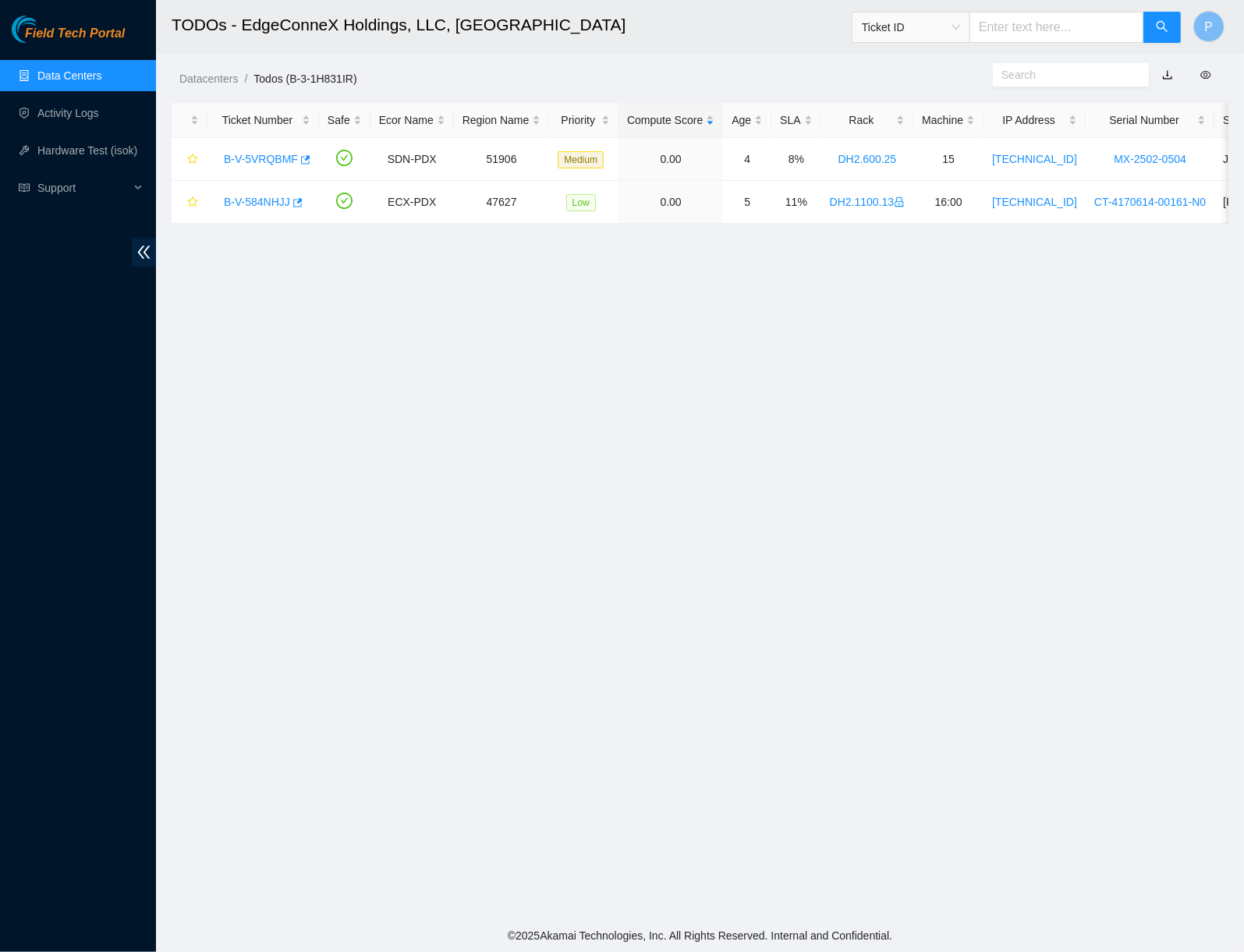
click at [1162, 75] on link "button" at bounding box center [1167, 75] width 11 height 13
click at [96, 70] on link "Data Centers" at bounding box center [70, 76] width 64 height 13
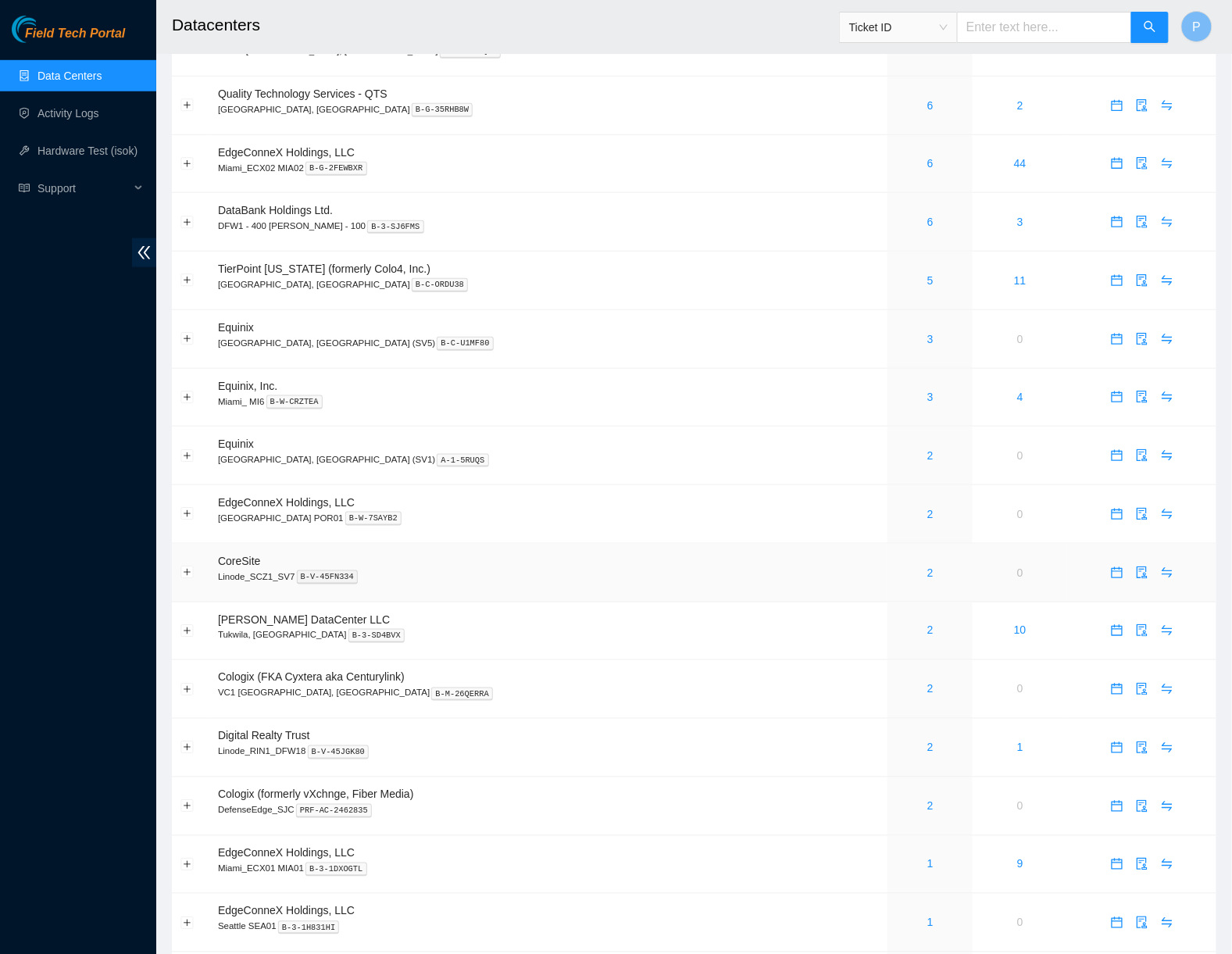
scroll to position [323, 0]
click at [896, 562] on div "2" at bounding box center [930, 570] width 68 height 17
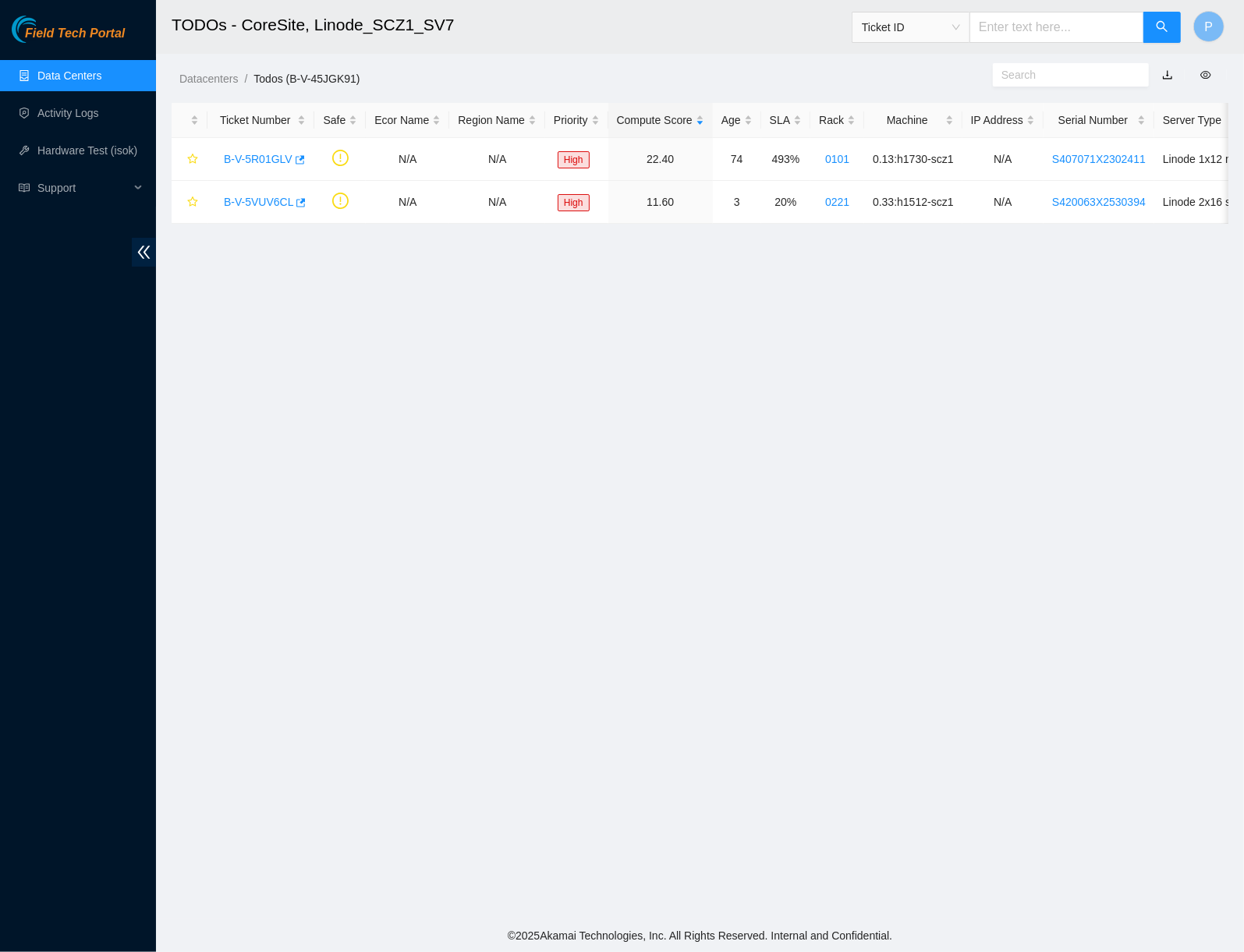
click at [1162, 70] on link "button" at bounding box center [1167, 75] width 11 height 13
click at [101, 73] on link "Data Centers" at bounding box center [70, 76] width 64 height 13
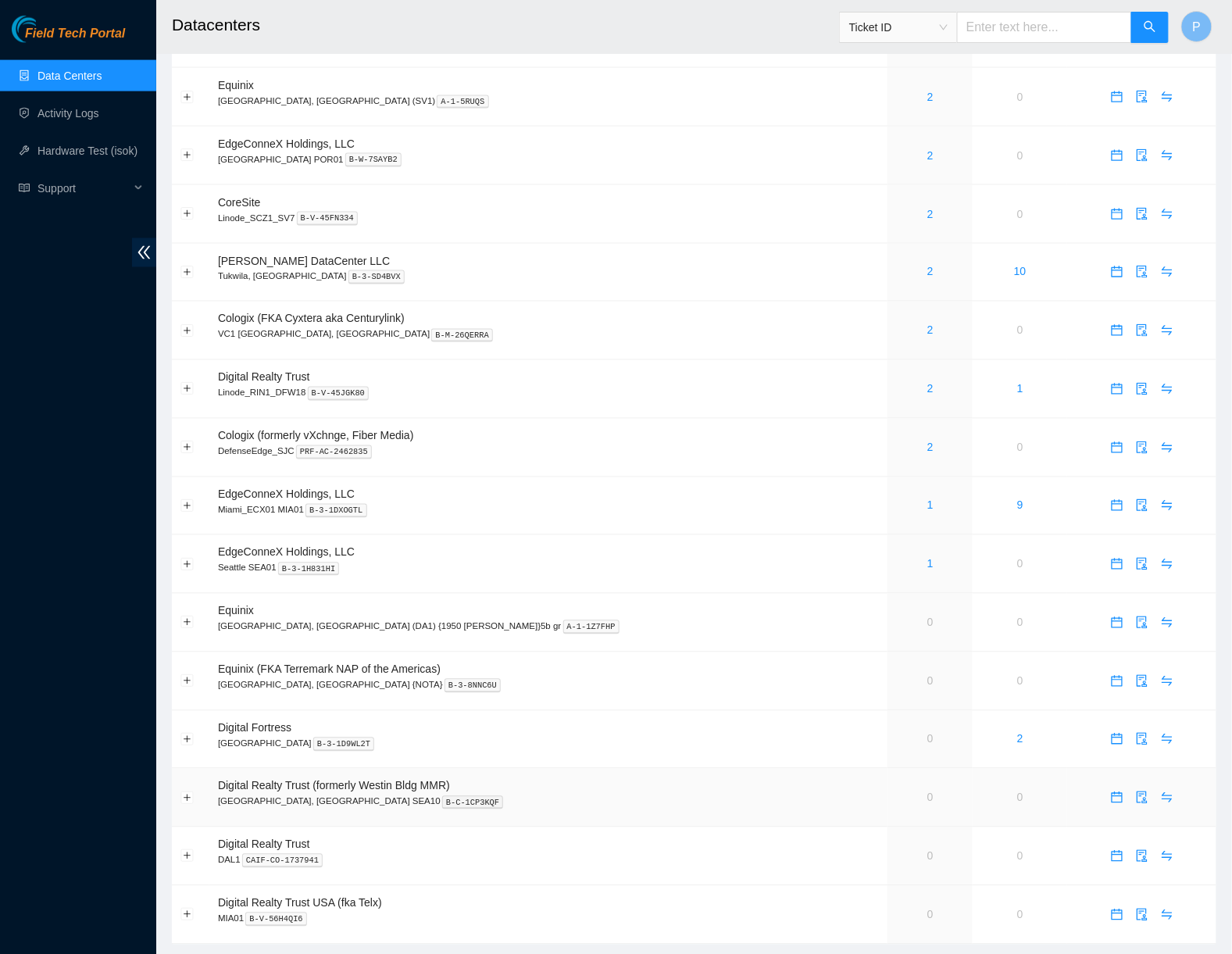
scroll to position [691, 0]
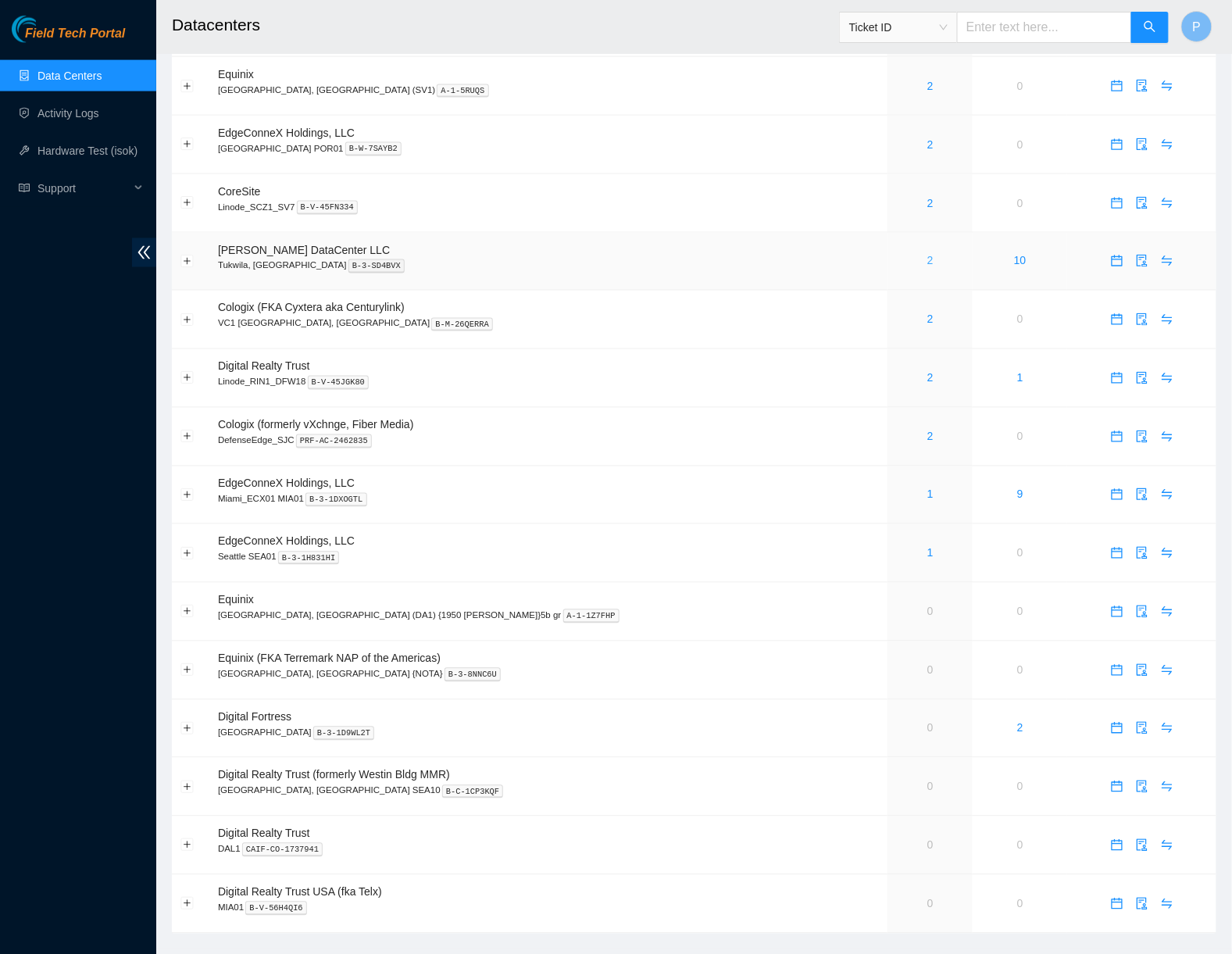
click at [927, 255] on link "2" at bounding box center [930, 261] width 6 height 13
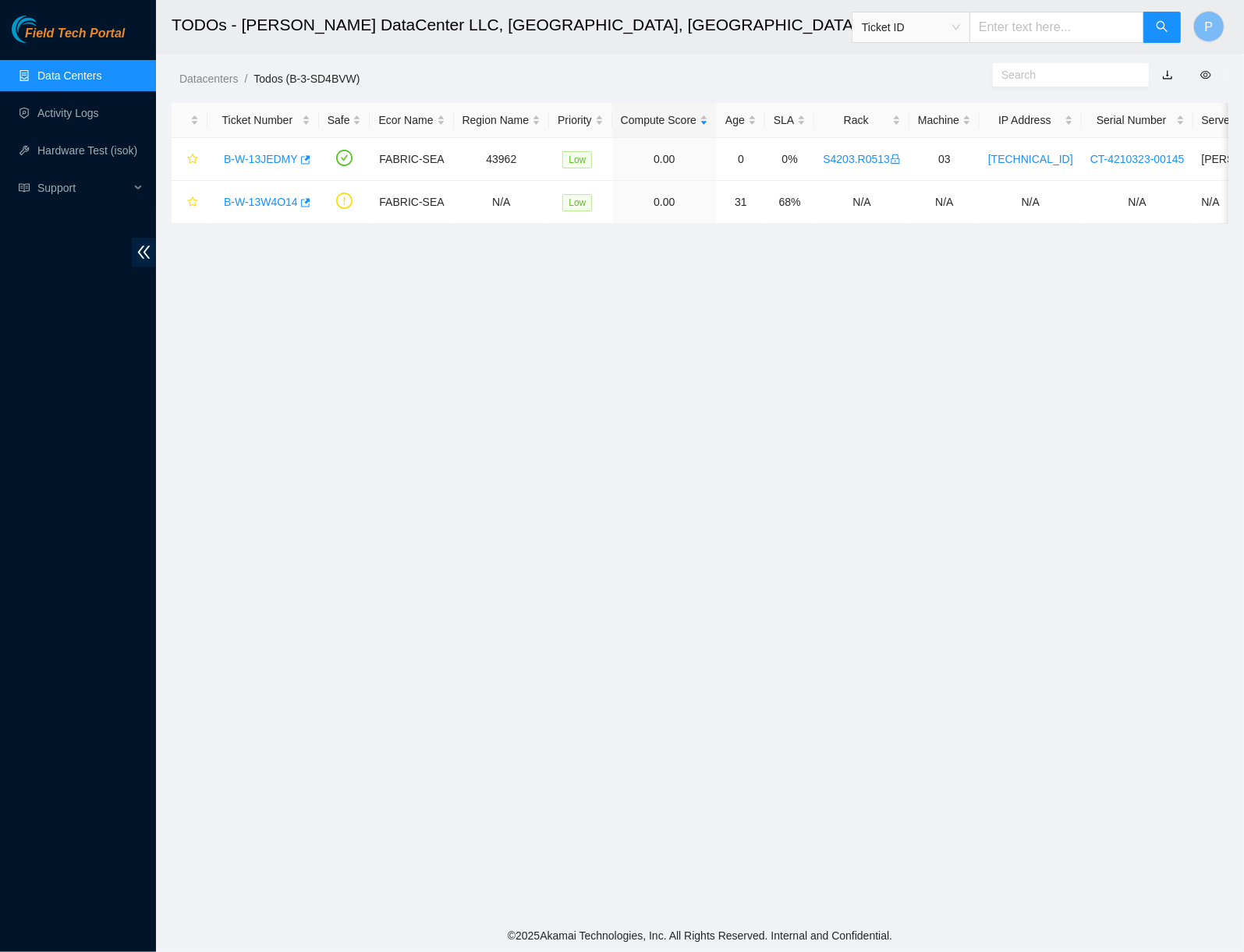
click at [1170, 72] on link "button" at bounding box center [1167, 75] width 11 height 13
click at [92, 70] on link "Data Centers" at bounding box center [70, 76] width 64 height 13
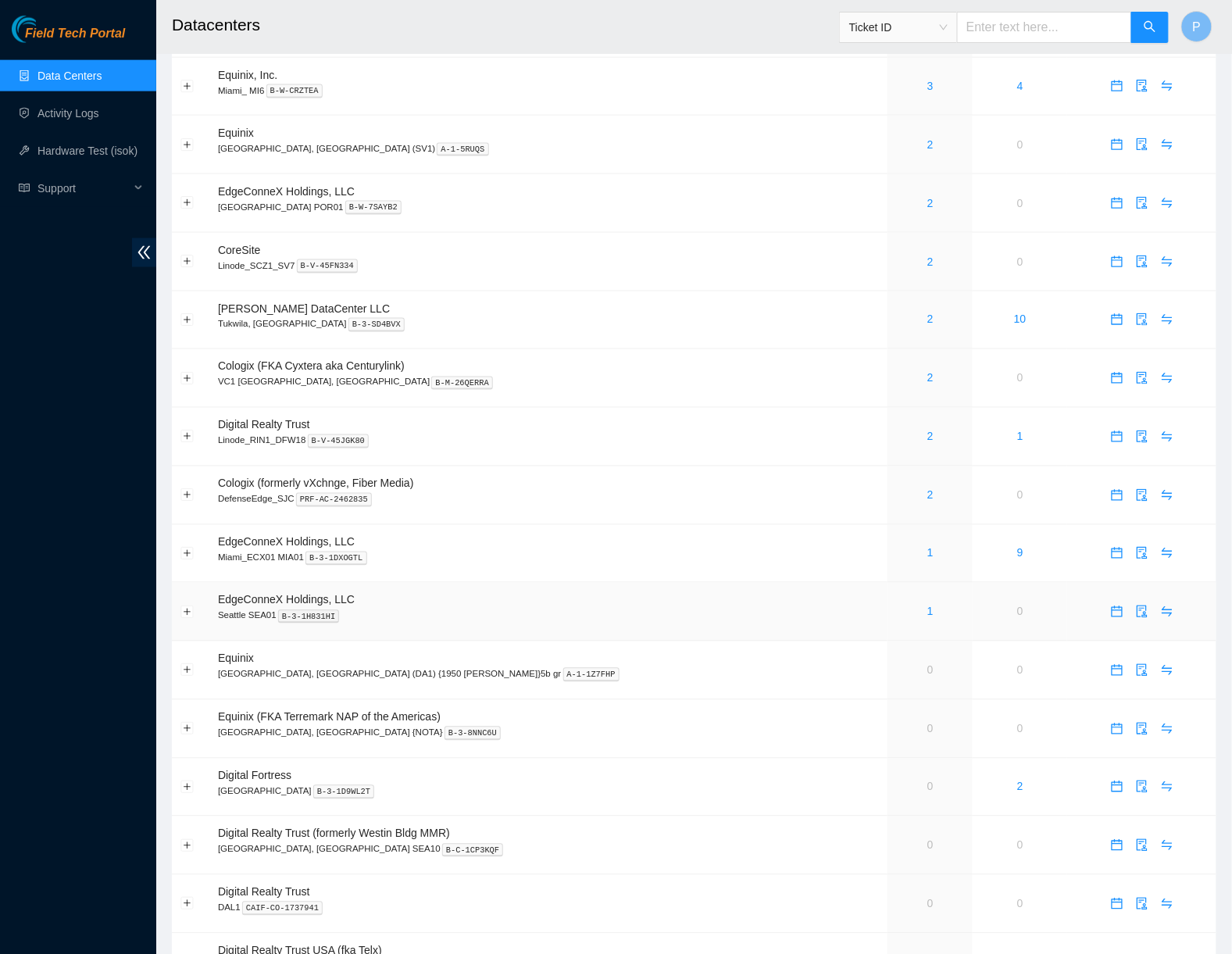
scroll to position [691, 0]
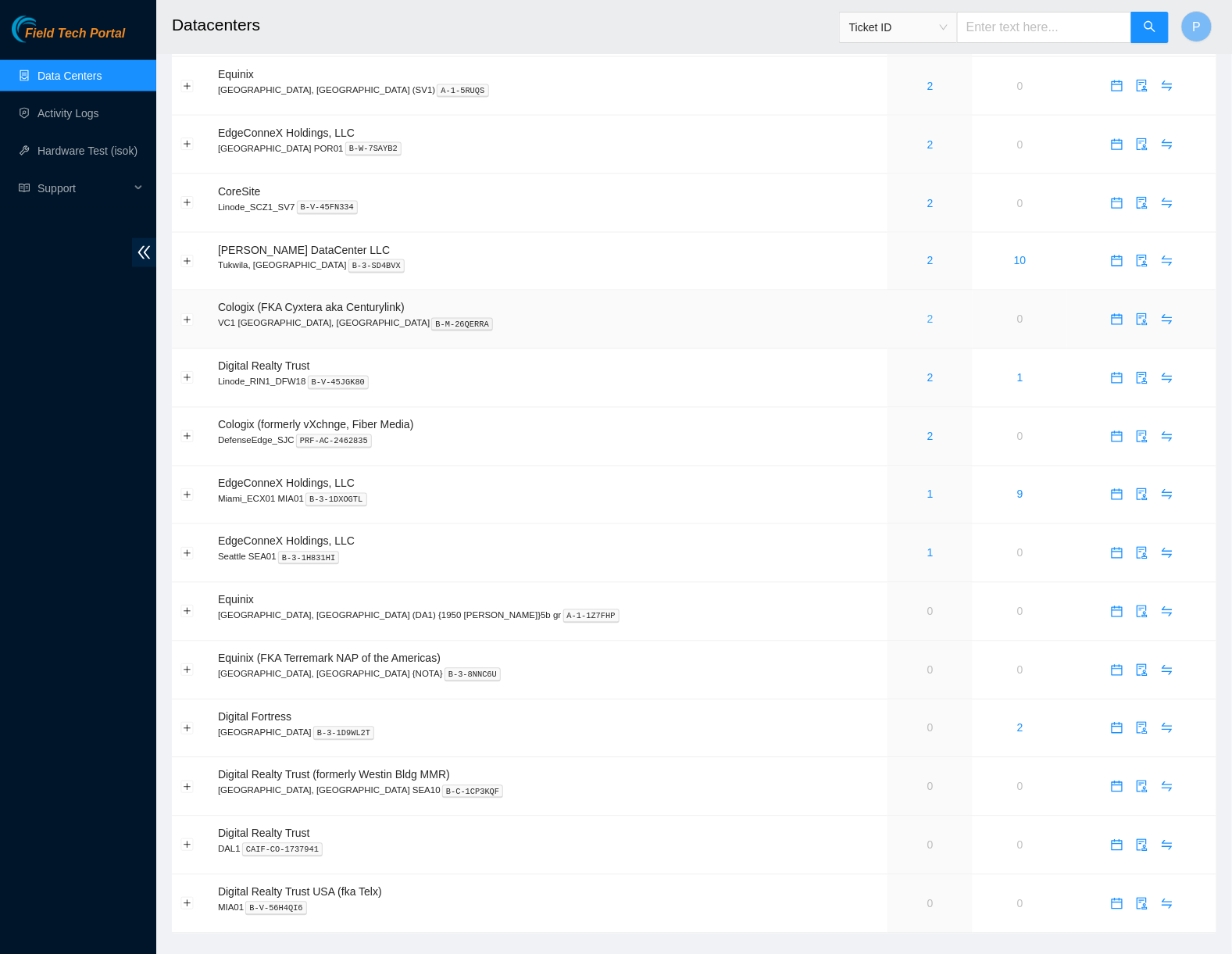
click at [927, 313] on link "2" at bounding box center [930, 319] width 6 height 13
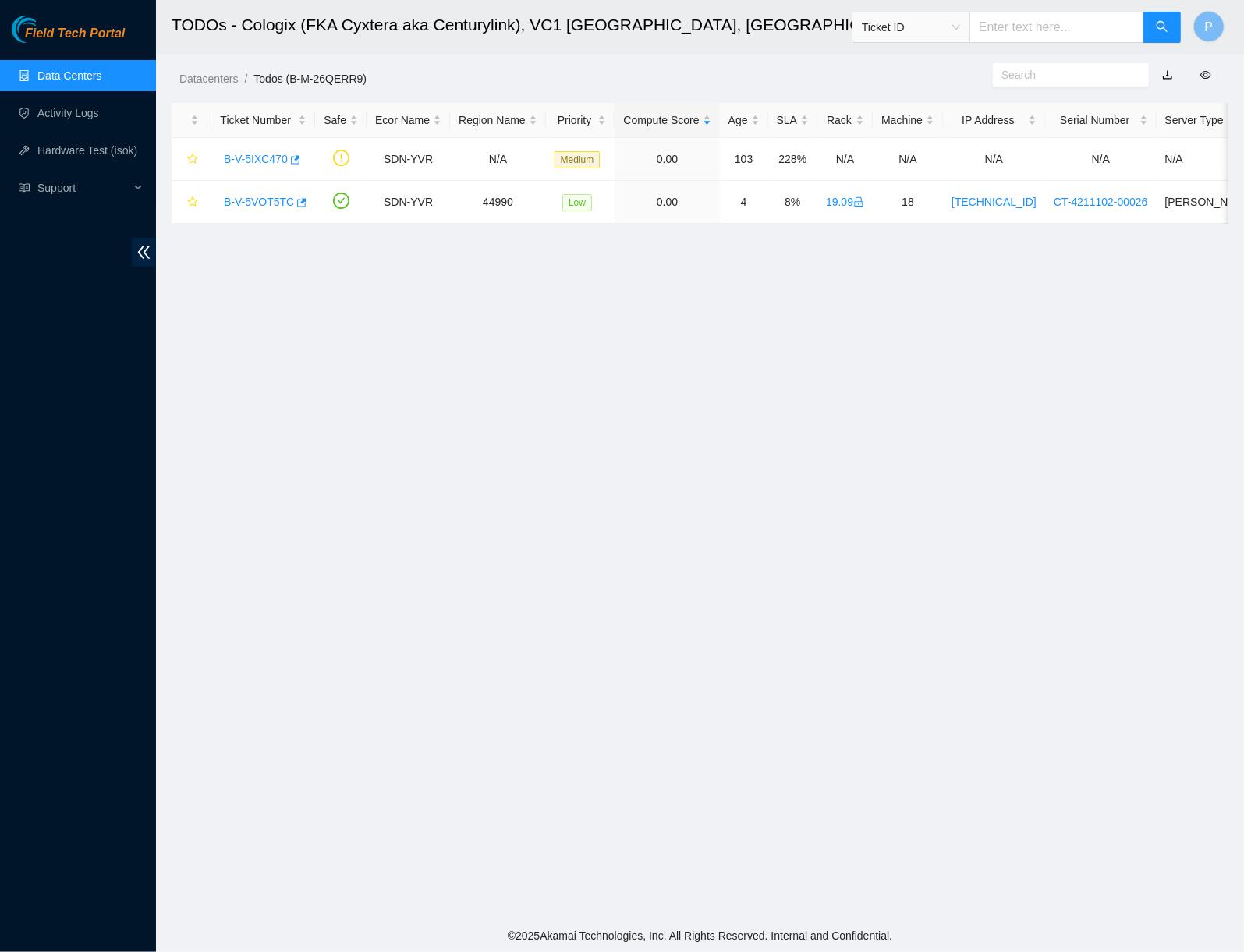
click at [1165, 72] on link "button" at bounding box center [1167, 75] width 11 height 13
click at [73, 75] on link "Data Centers" at bounding box center [70, 76] width 64 height 13
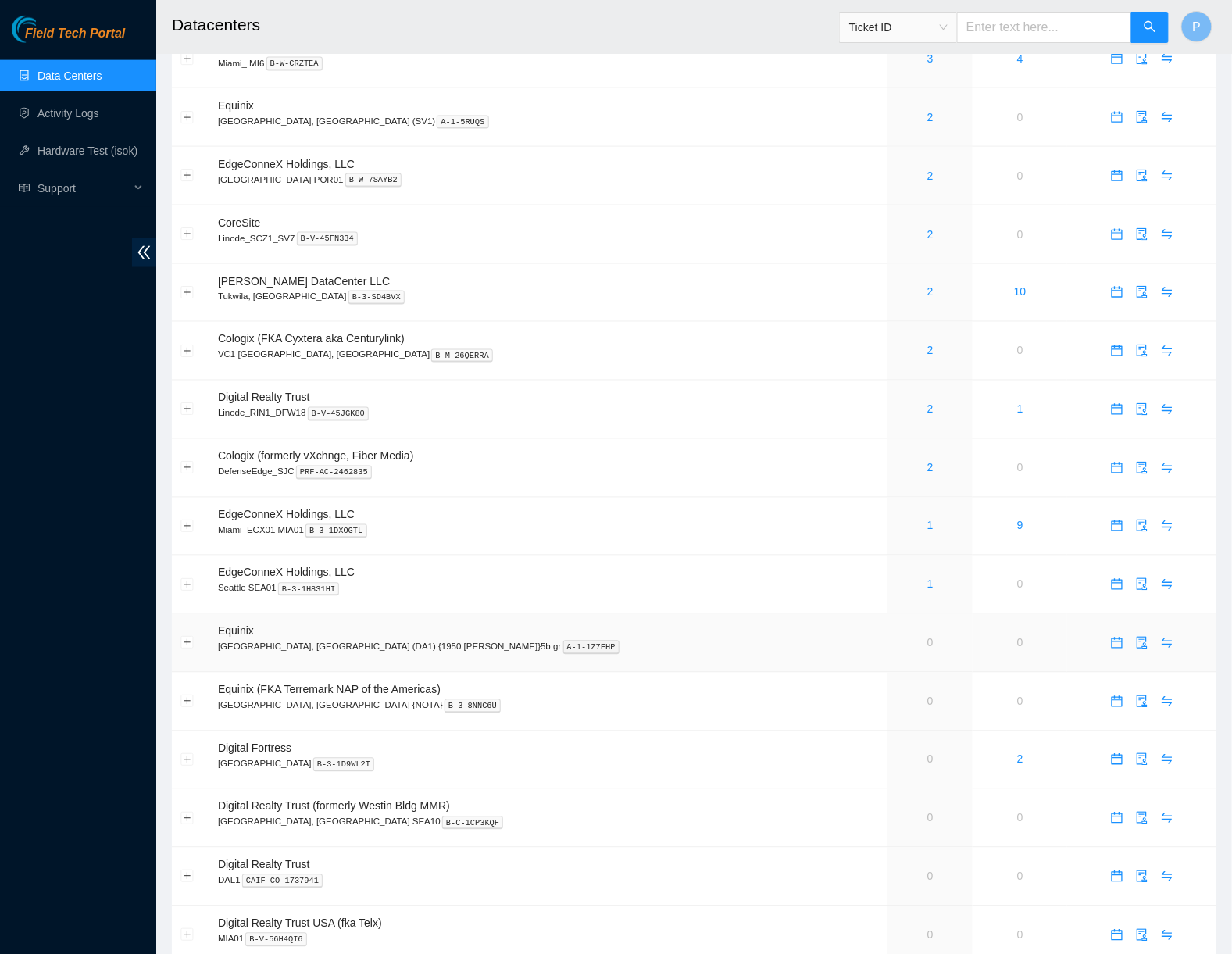
scroll to position [691, 0]
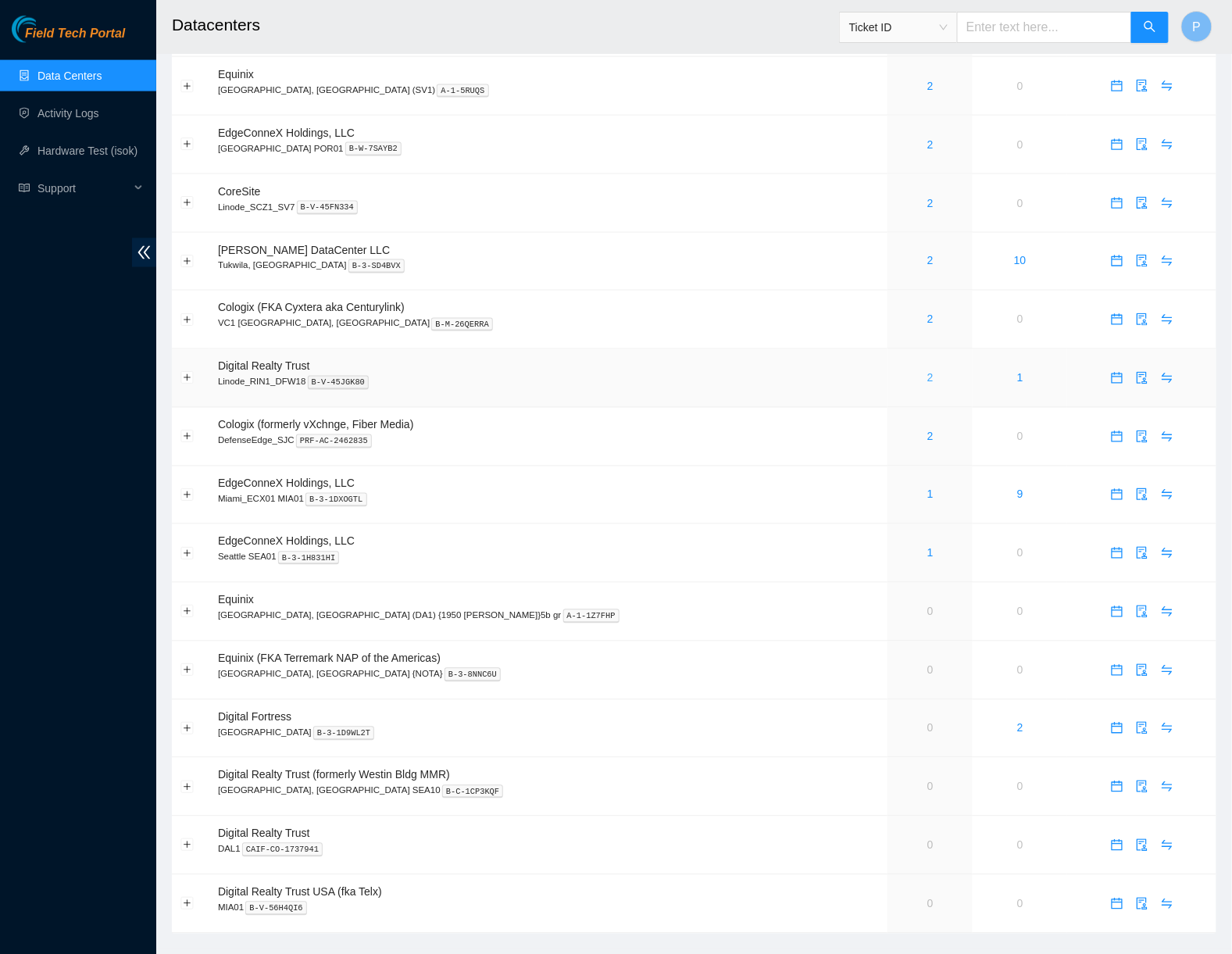
click at [927, 372] on link "2" at bounding box center [930, 378] width 6 height 13
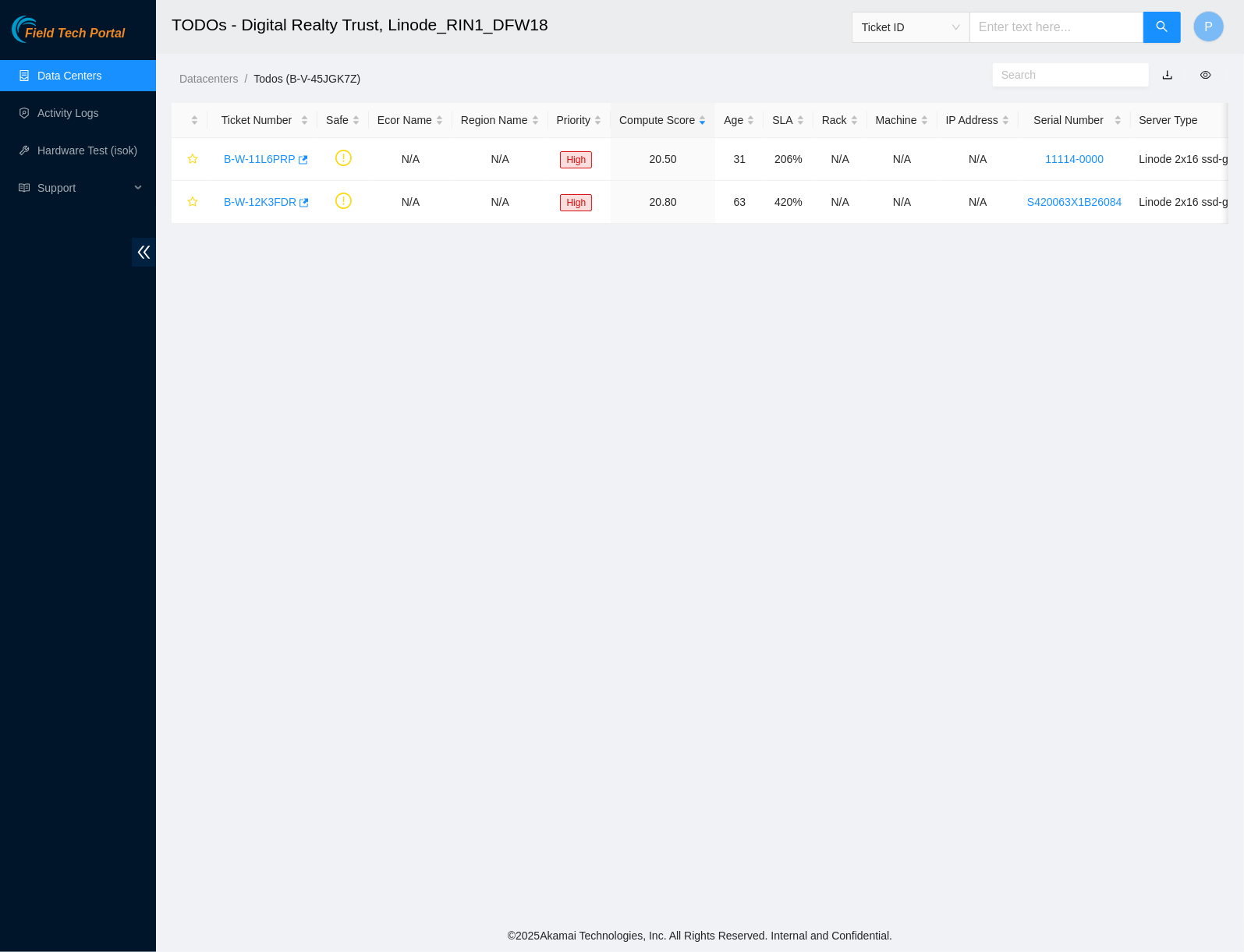
click at [1167, 74] on button "button" at bounding box center [1168, 75] width 34 height 25
click at [1168, 71] on link "button" at bounding box center [1167, 75] width 11 height 13
click at [66, 70] on link "Data Centers" at bounding box center [70, 76] width 64 height 13
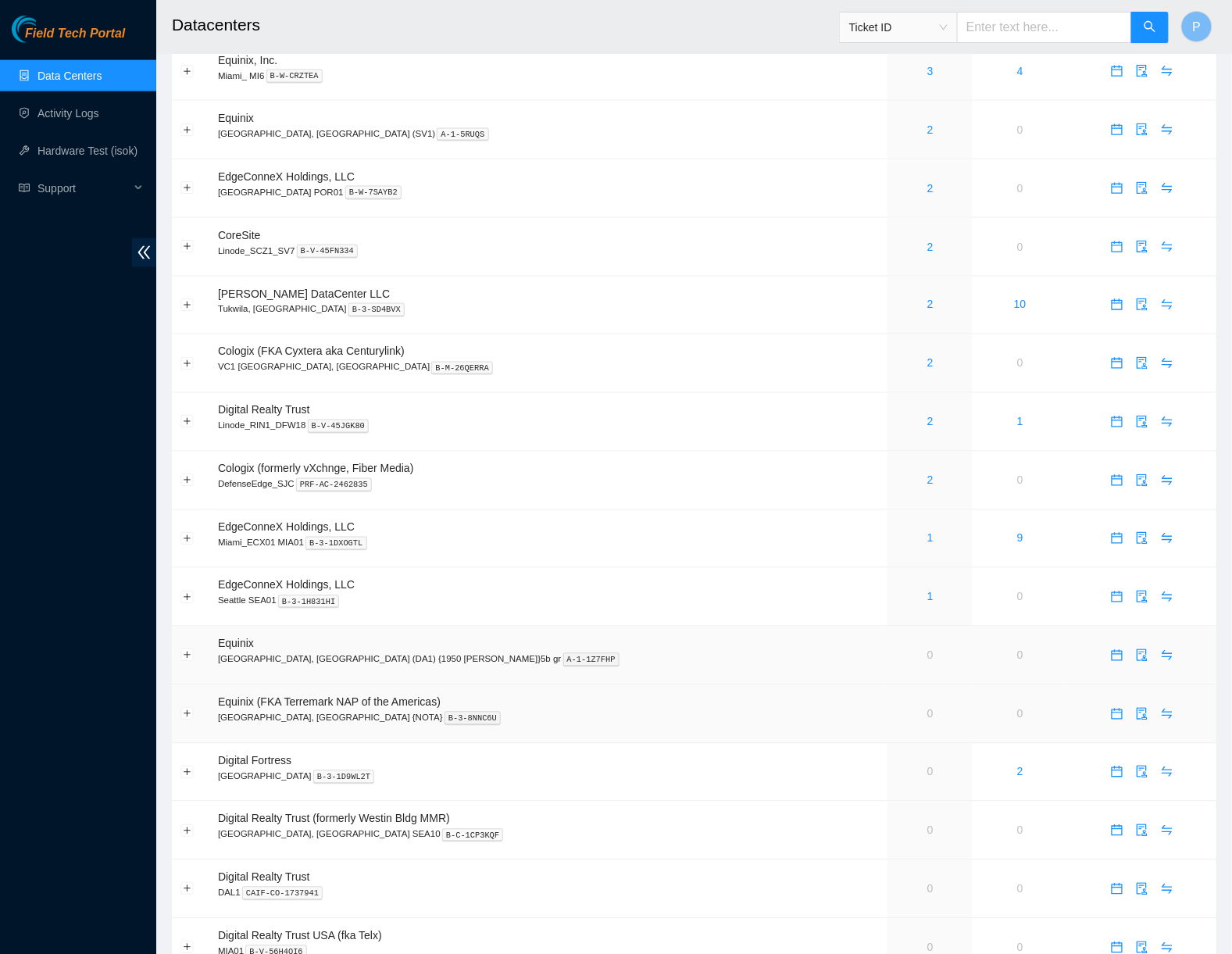
scroll to position [691, 0]
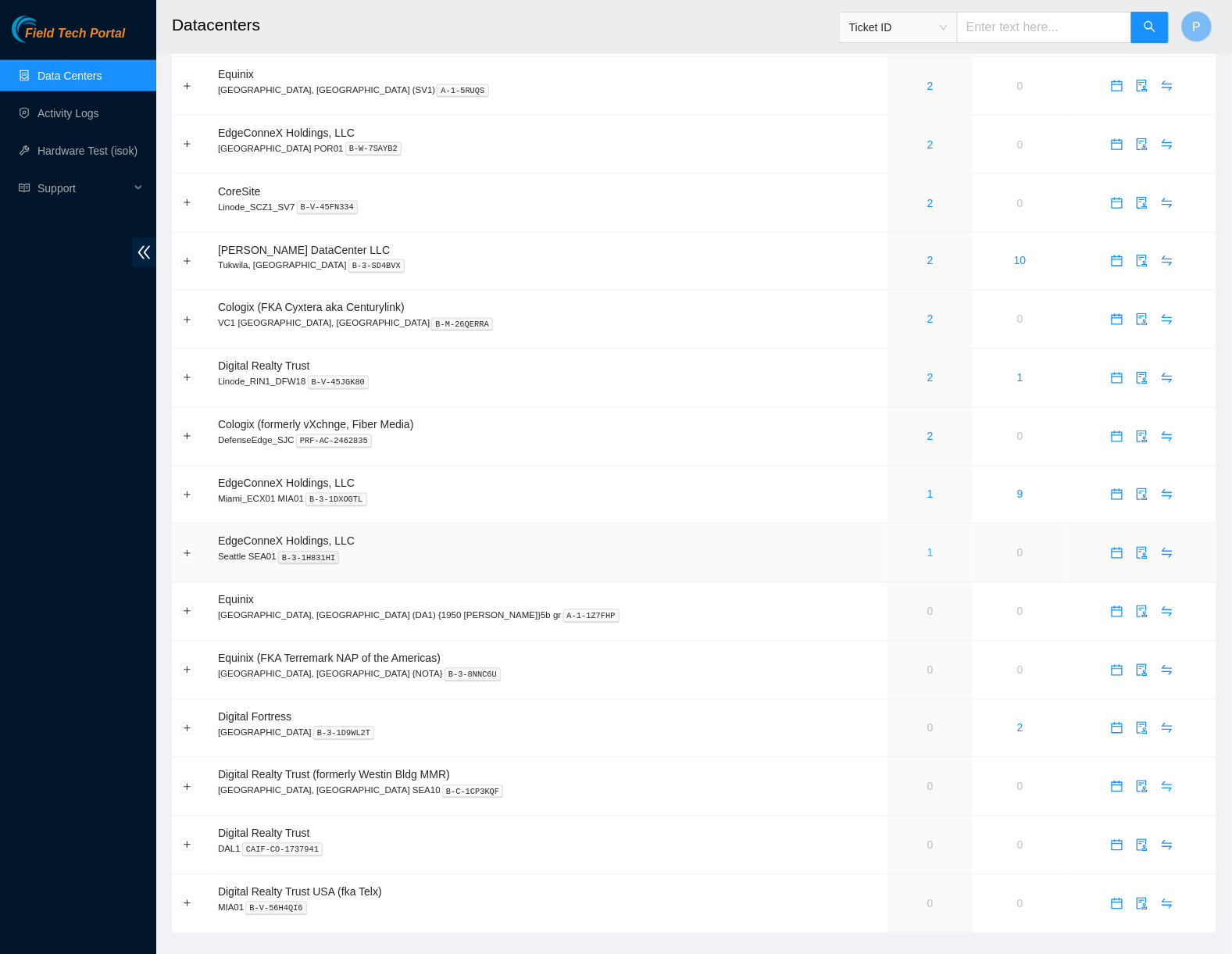
click at [927, 547] on link "1" at bounding box center [930, 553] width 6 height 13
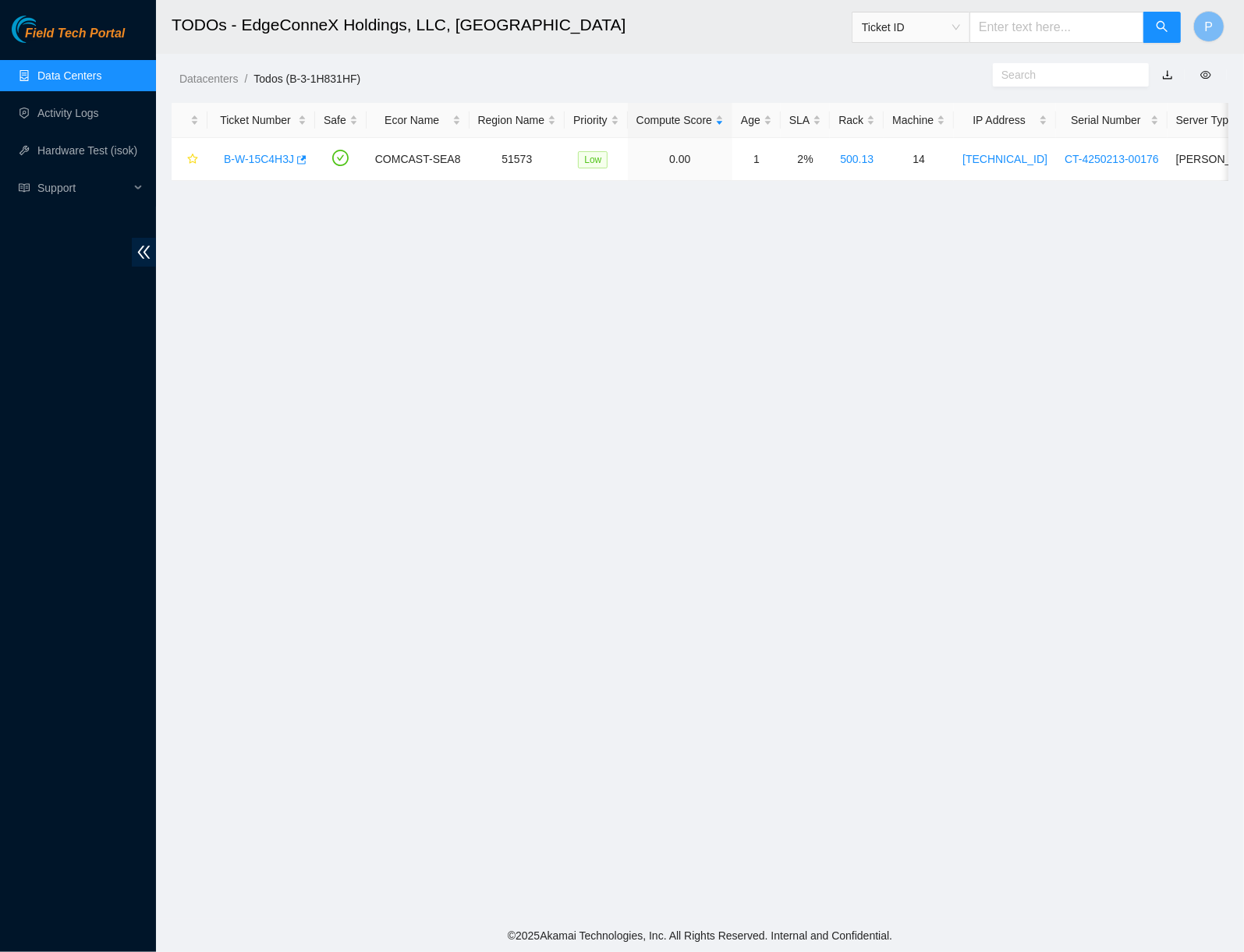
click at [1166, 73] on button "button" at bounding box center [1168, 75] width 34 height 25
click at [1162, 71] on link "button" at bounding box center [1167, 75] width 11 height 13
click at [90, 70] on link "Data Centers" at bounding box center [70, 76] width 64 height 13
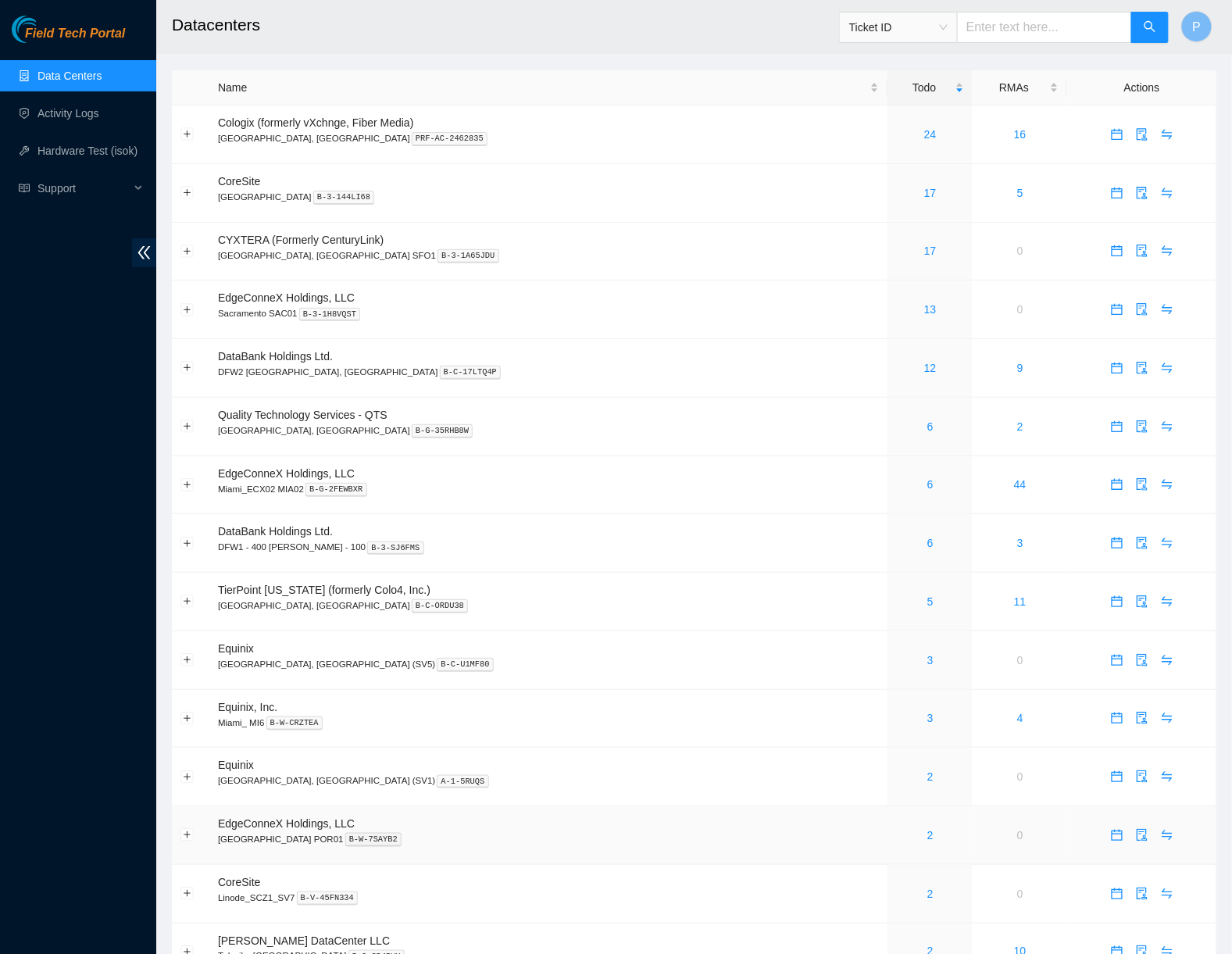
scroll to position [691, 0]
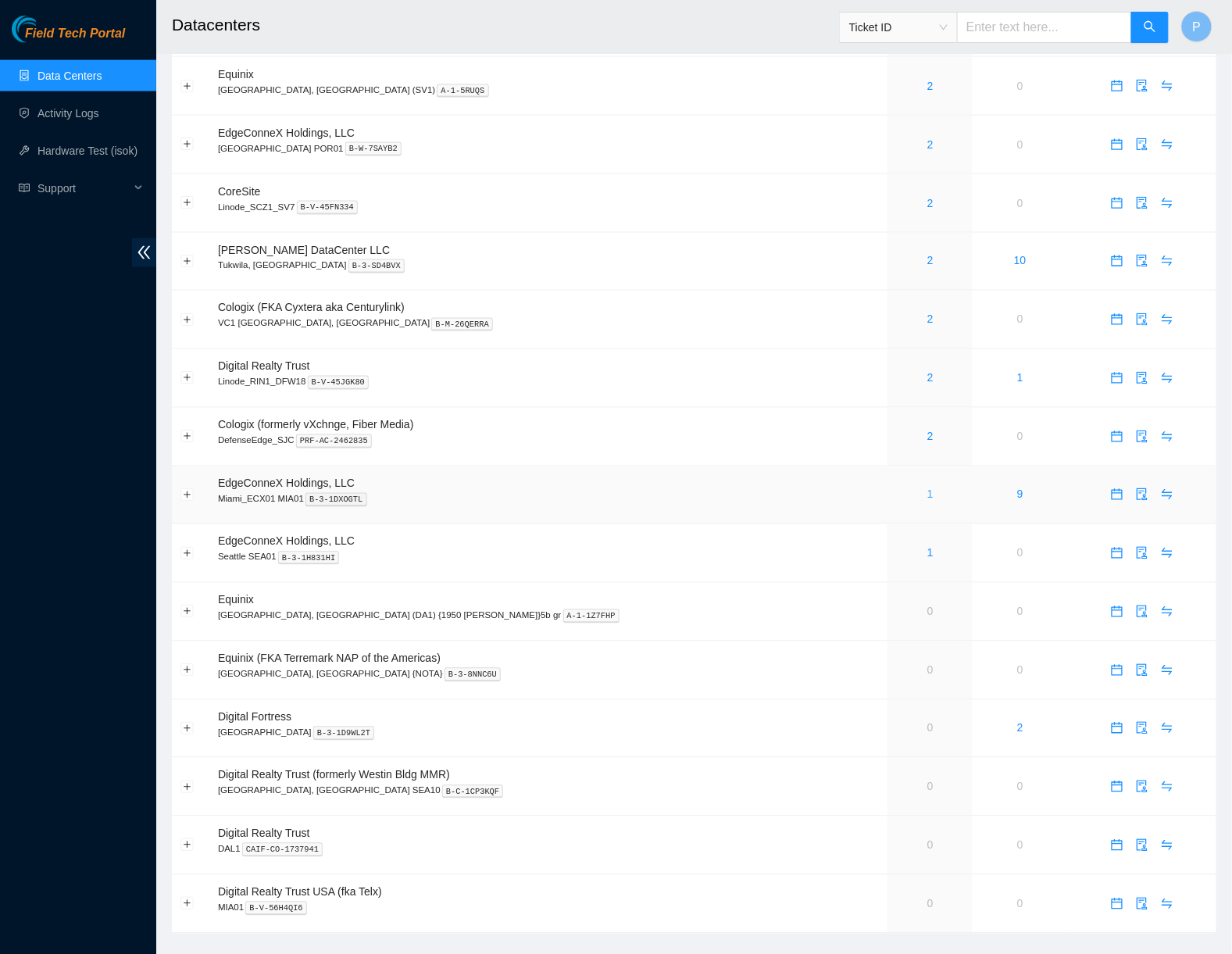
click at [927, 489] on link "1" at bounding box center [930, 495] width 6 height 13
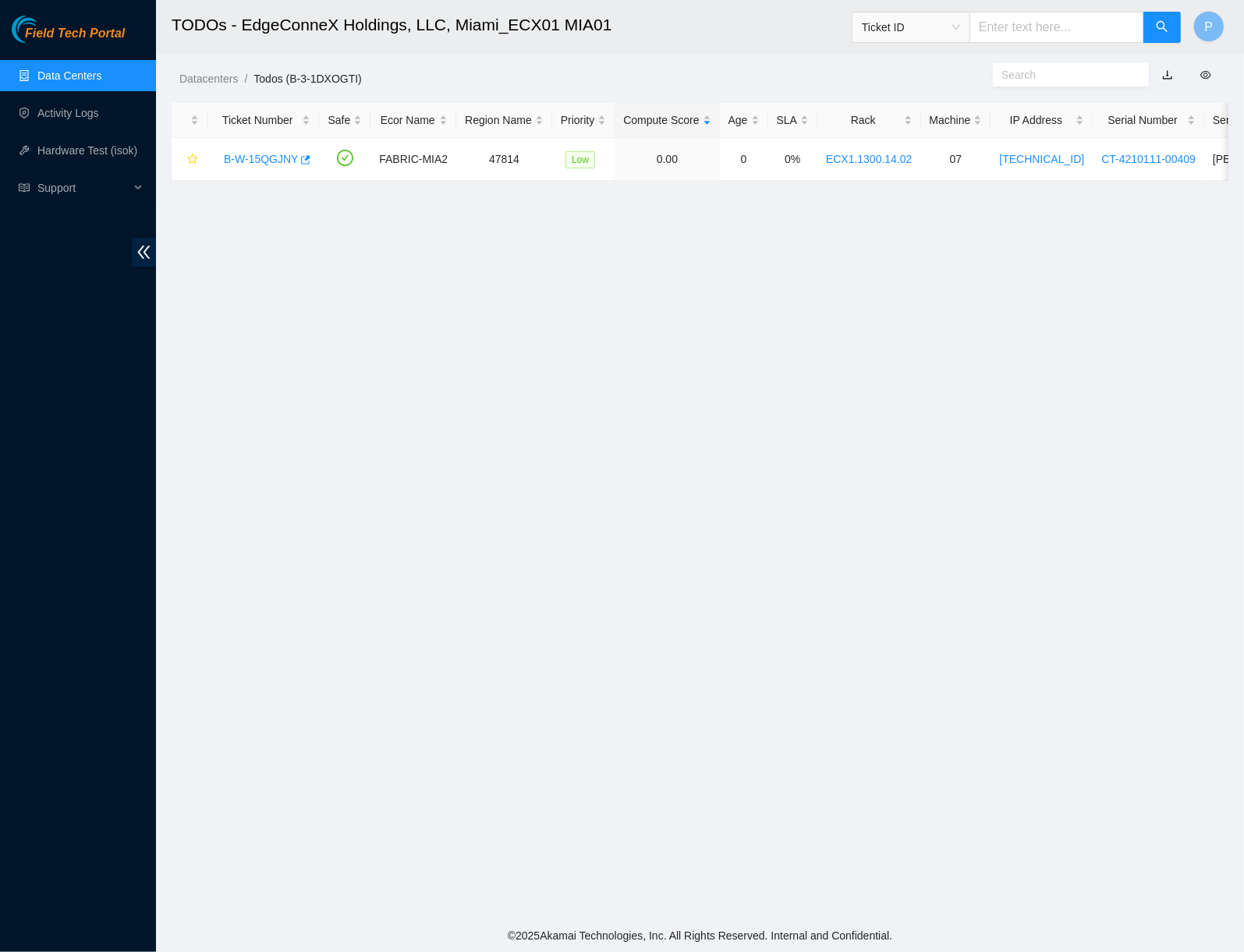
click at [1168, 70] on button "button" at bounding box center [1168, 75] width 34 height 25
click at [1167, 73] on link "button" at bounding box center [1167, 75] width 11 height 13
click at [64, 70] on link "Data Centers" at bounding box center [70, 76] width 64 height 13
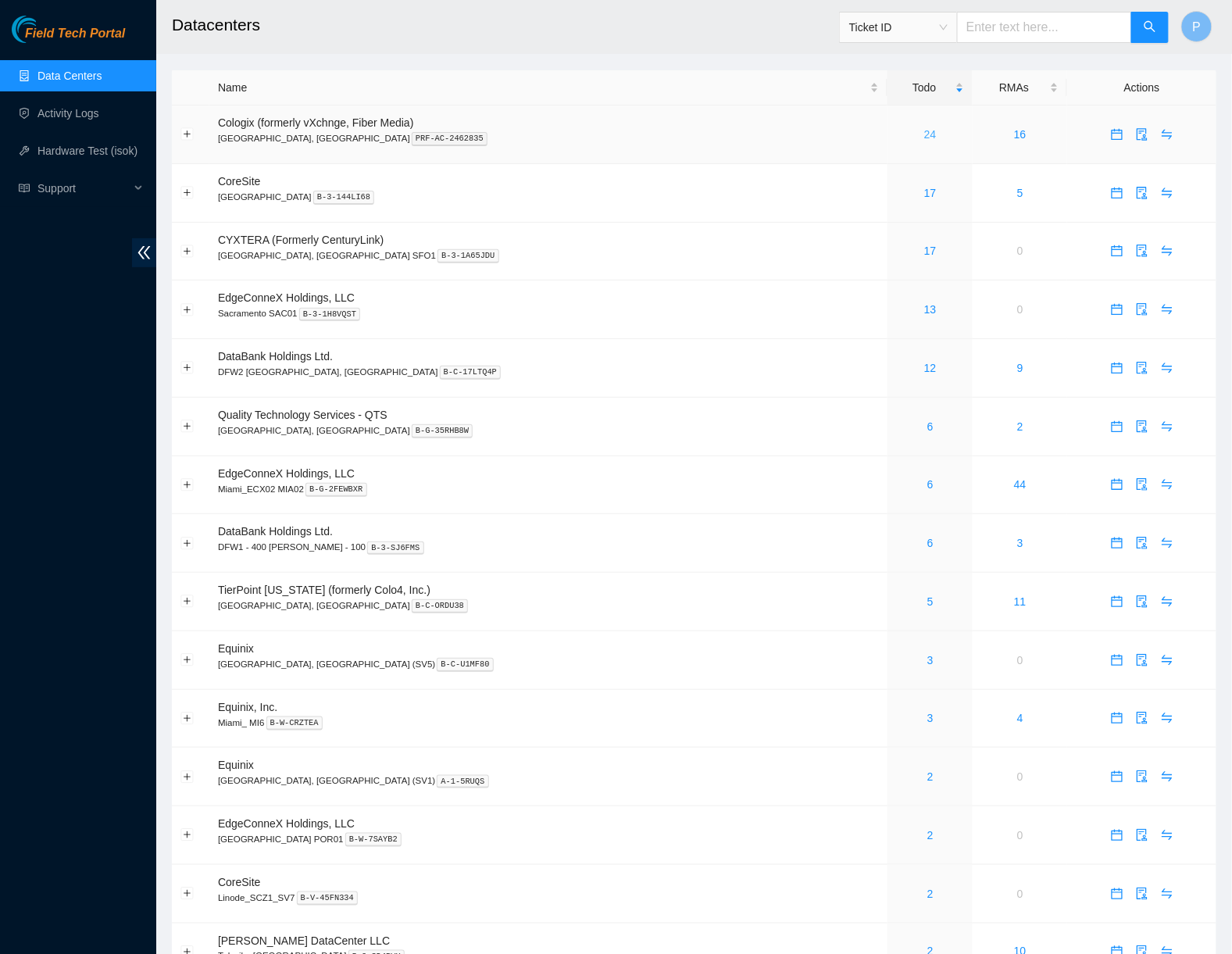
click at [925, 129] on link "24" at bounding box center [931, 134] width 13 height 13
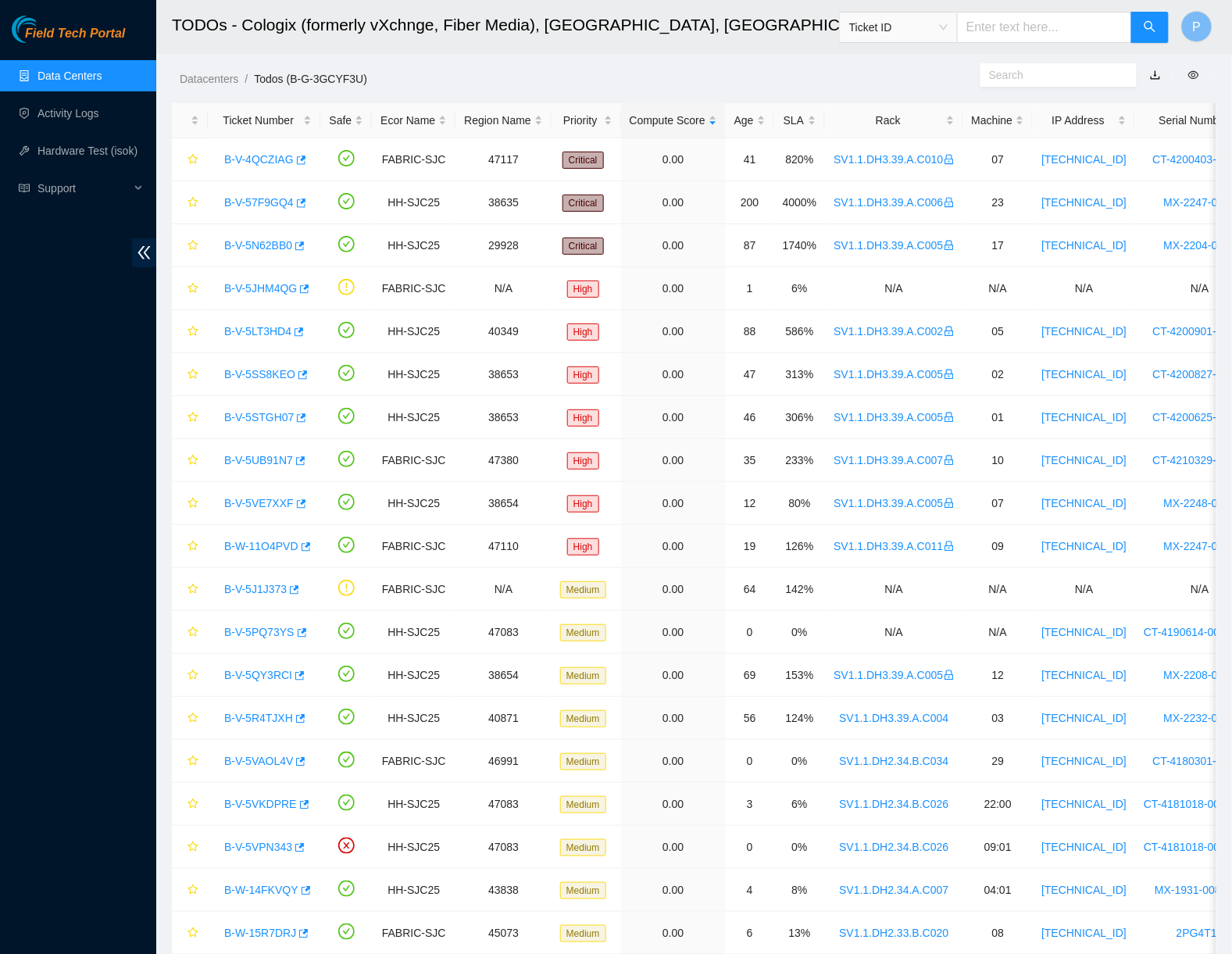
click at [889, 64] on div "Datacenters / Todos (B-G-3GCYF3U) /" at bounding box center [560, 44] width 807 height 88
click at [138, 249] on icon "double-left" at bounding box center [144, 252] width 16 height 16
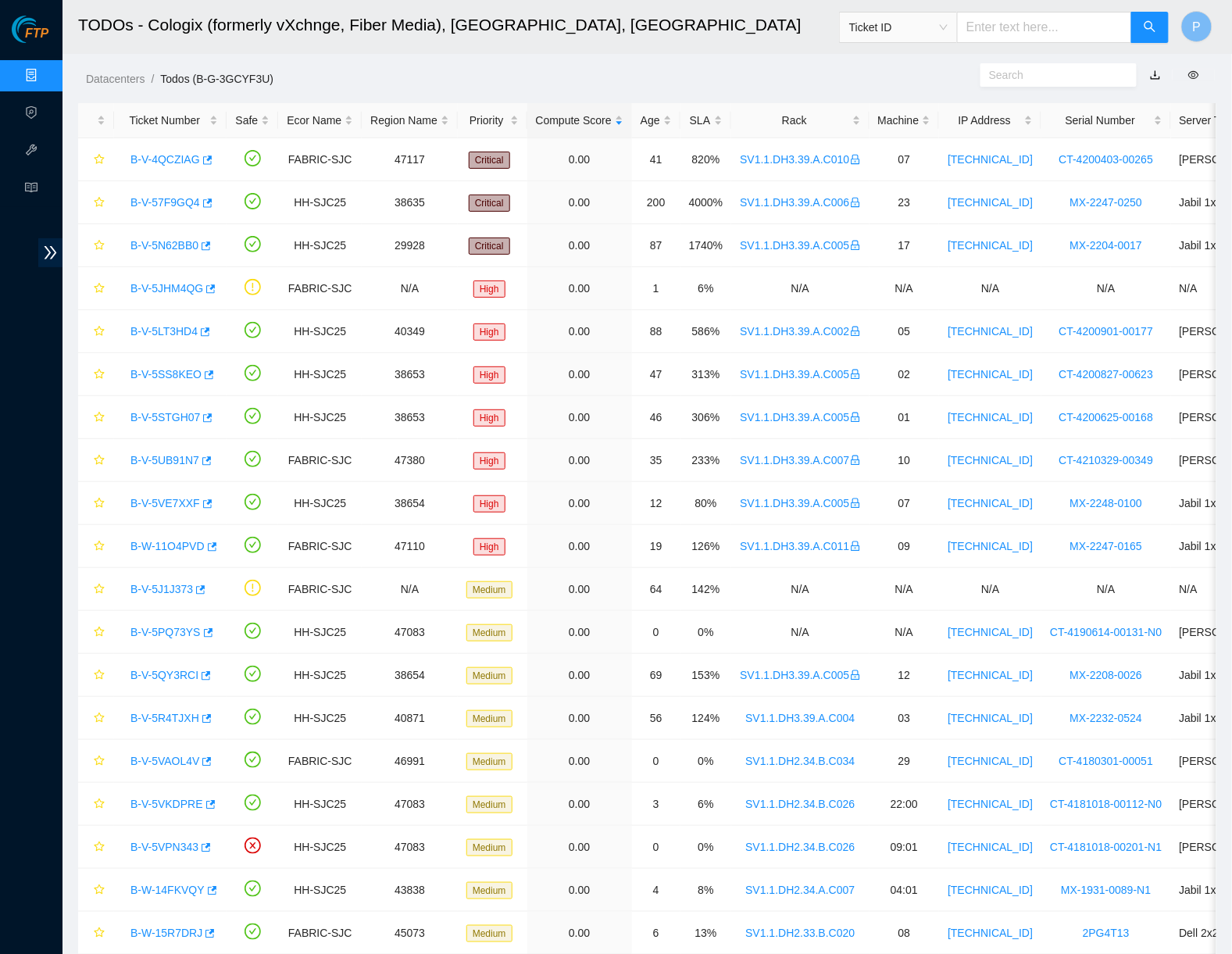
click at [46, 73] on link "Data Centers" at bounding box center [77, 76] width 64 height 13
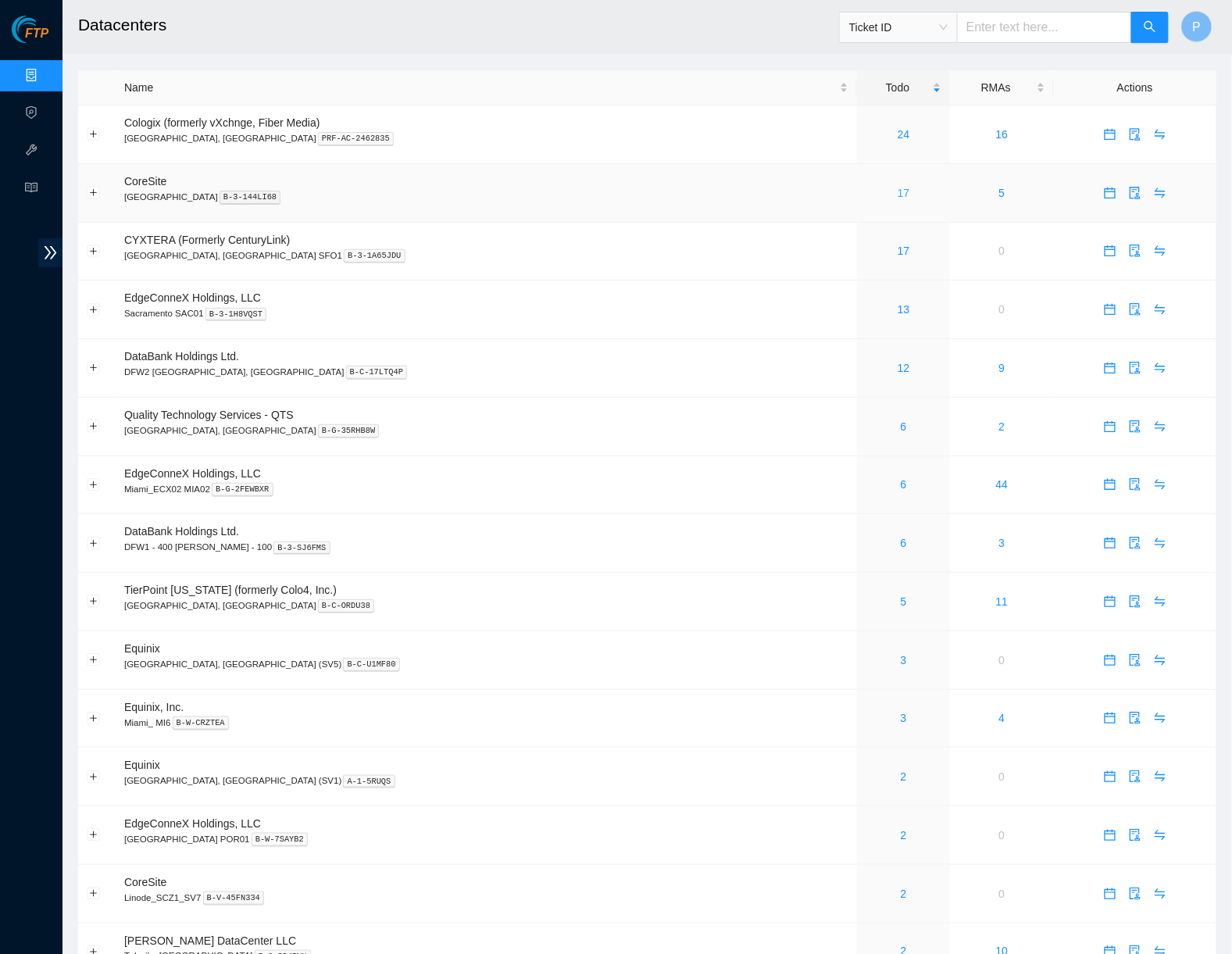
click at [898, 187] on link "17" at bounding box center [904, 193] width 13 height 13
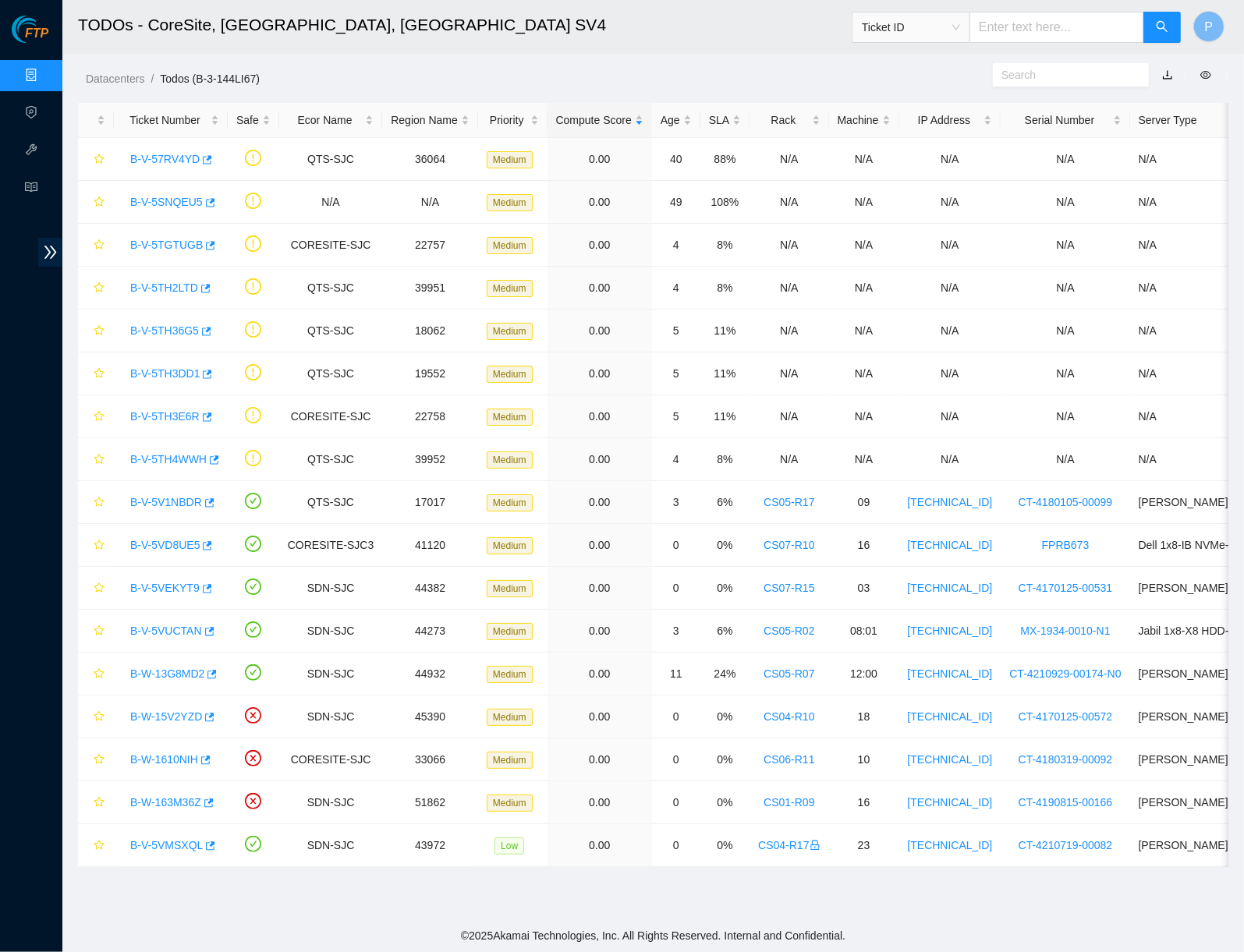
click at [1059, 21] on input "text" at bounding box center [1056, 27] width 174 height 31
paste input "DP80378"
type input "DP80378"
click at [1162, 39] on button "button" at bounding box center [1162, 27] width 38 height 31
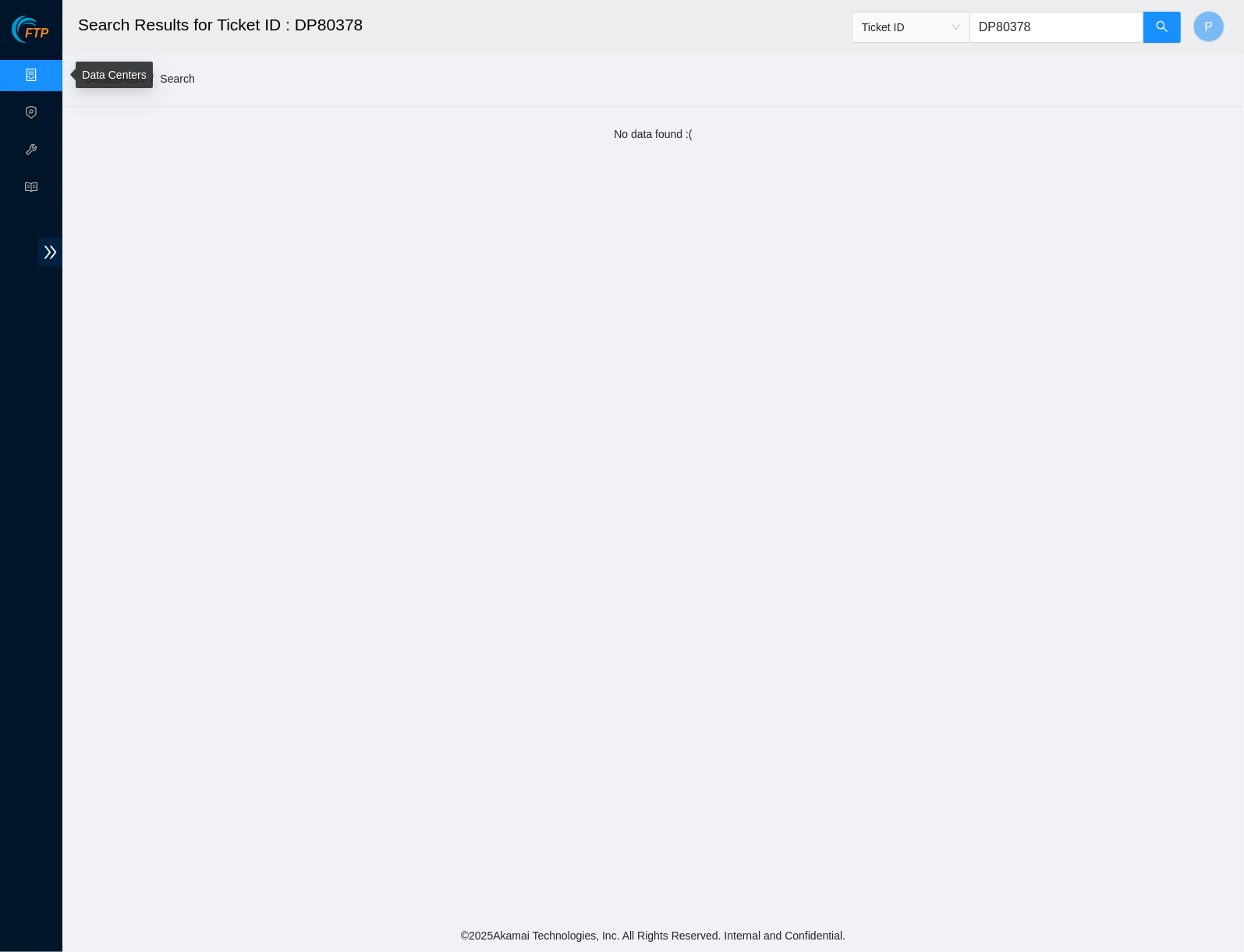
click at [46, 74] on link "Data Centers" at bounding box center [77, 76] width 64 height 13
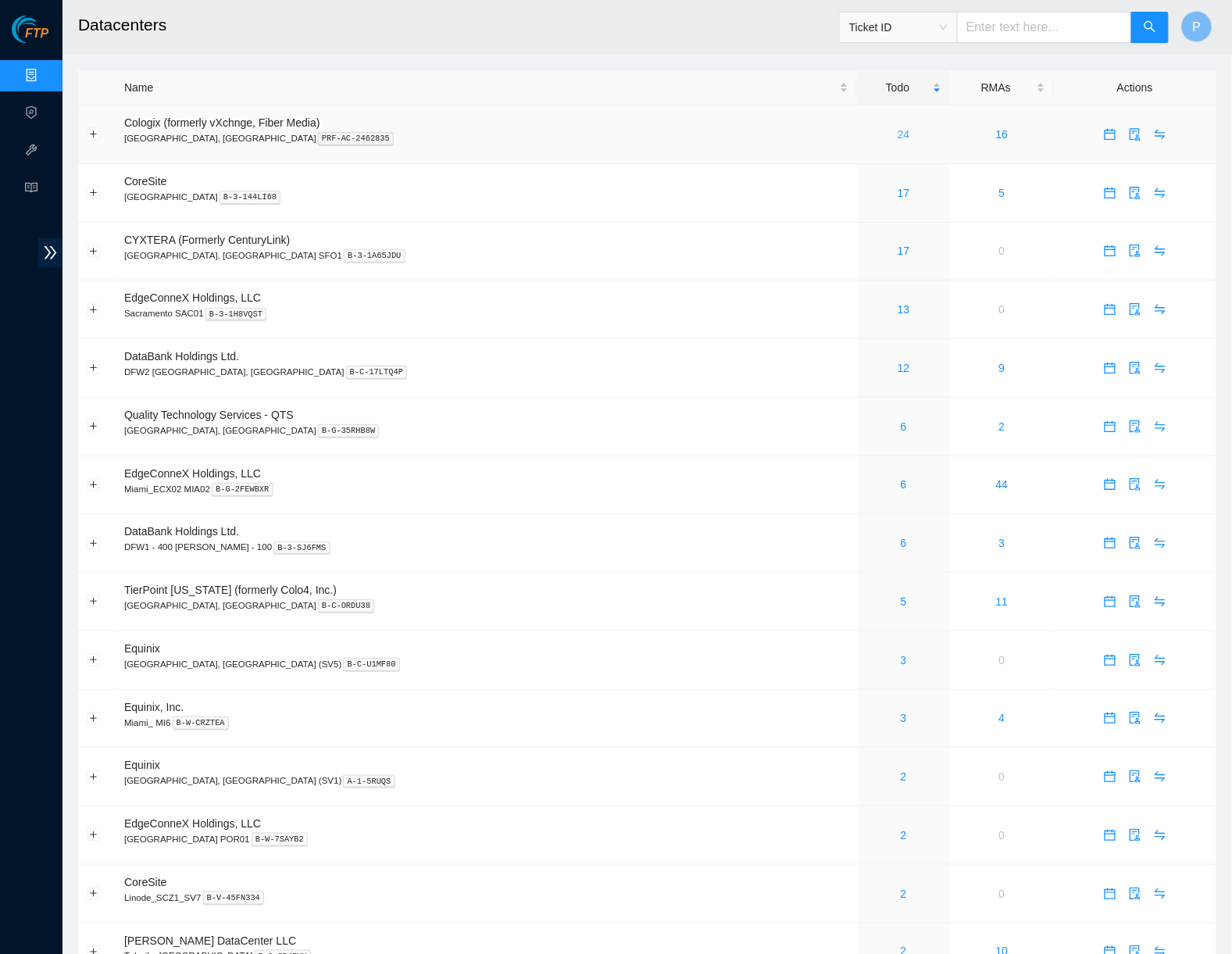
click at [898, 132] on link "24" at bounding box center [904, 134] width 13 height 13
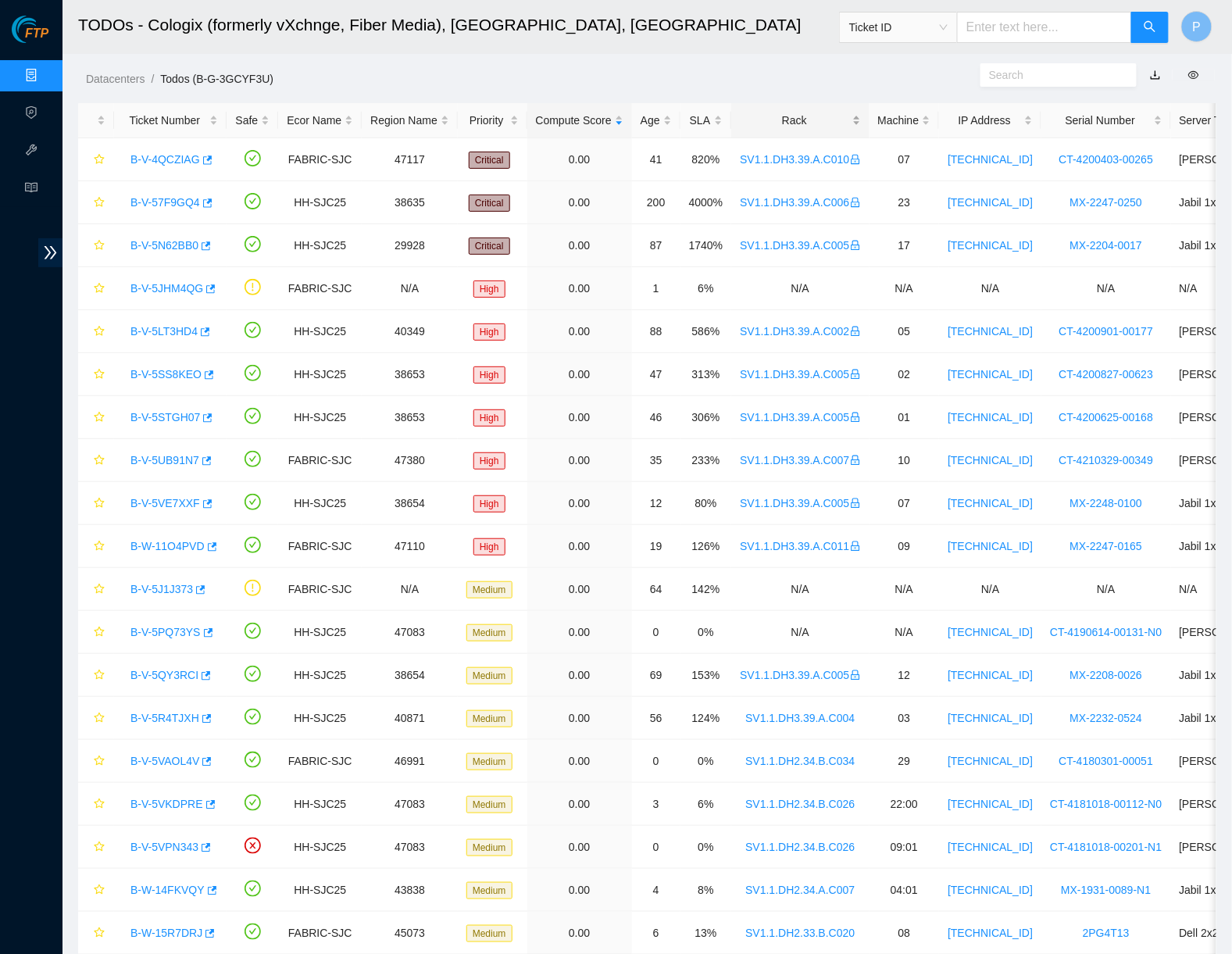
click at [804, 120] on div "Rack" at bounding box center [800, 120] width 120 height 17
